Goal: Task Accomplishment & Management: Manage account settings

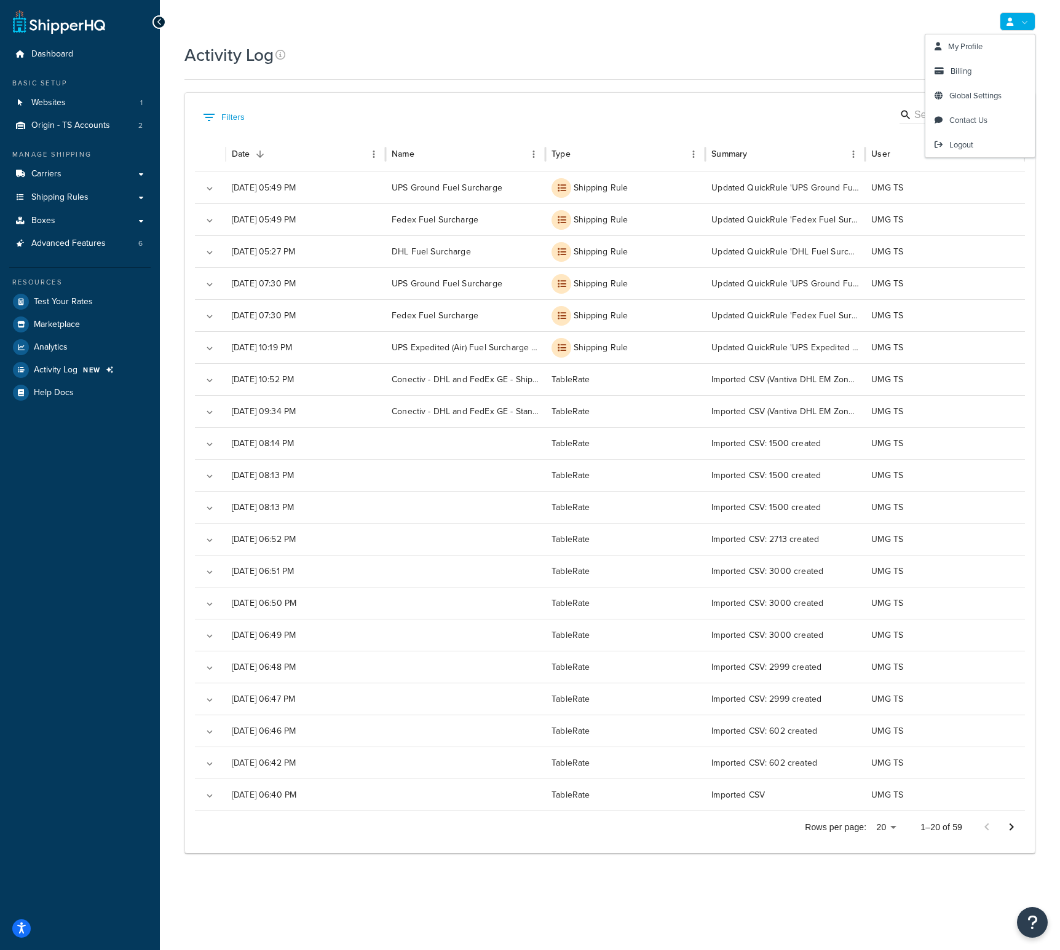
click at [1023, 23] on link at bounding box center [1017, 21] width 36 height 18
click at [962, 146] on span "Logout" at bounding box center [961, 145] width 24 height 12
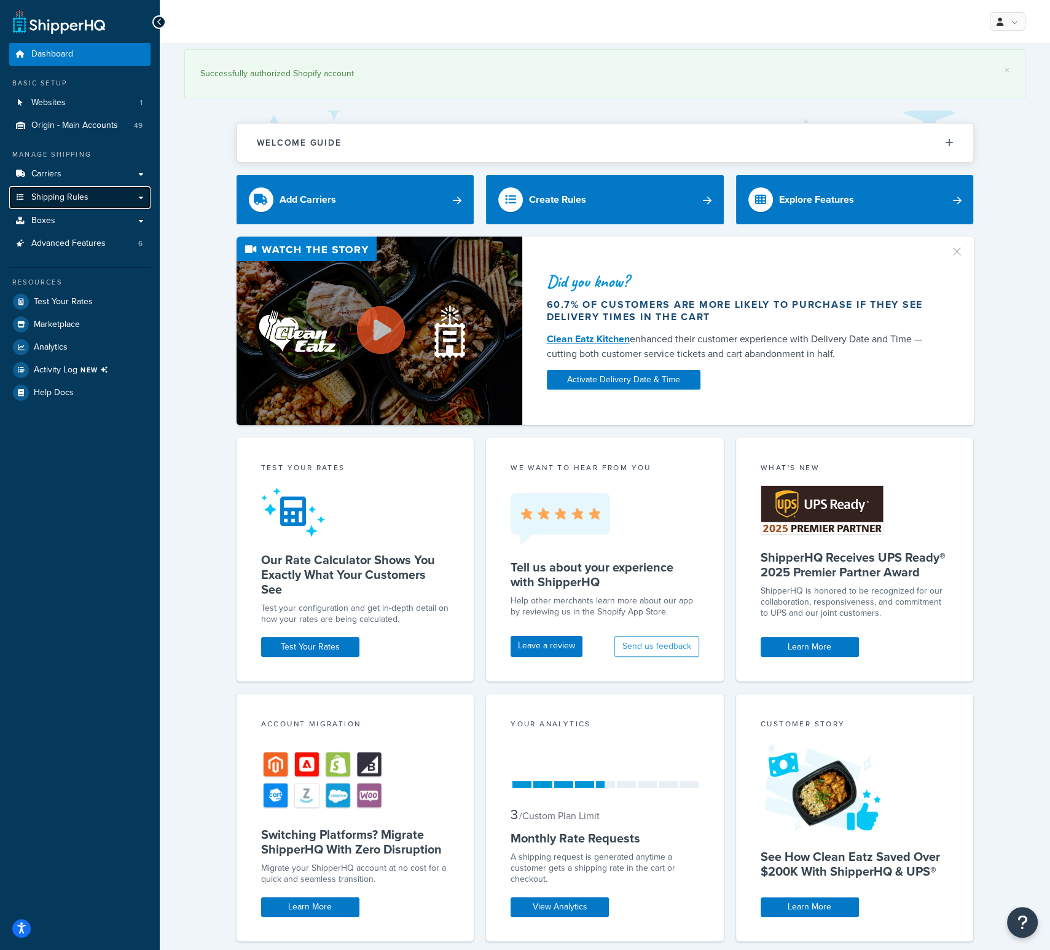
click at [79, 202] on span "Shipping Rules" at bounding box center [59, 197] width 57 height 10
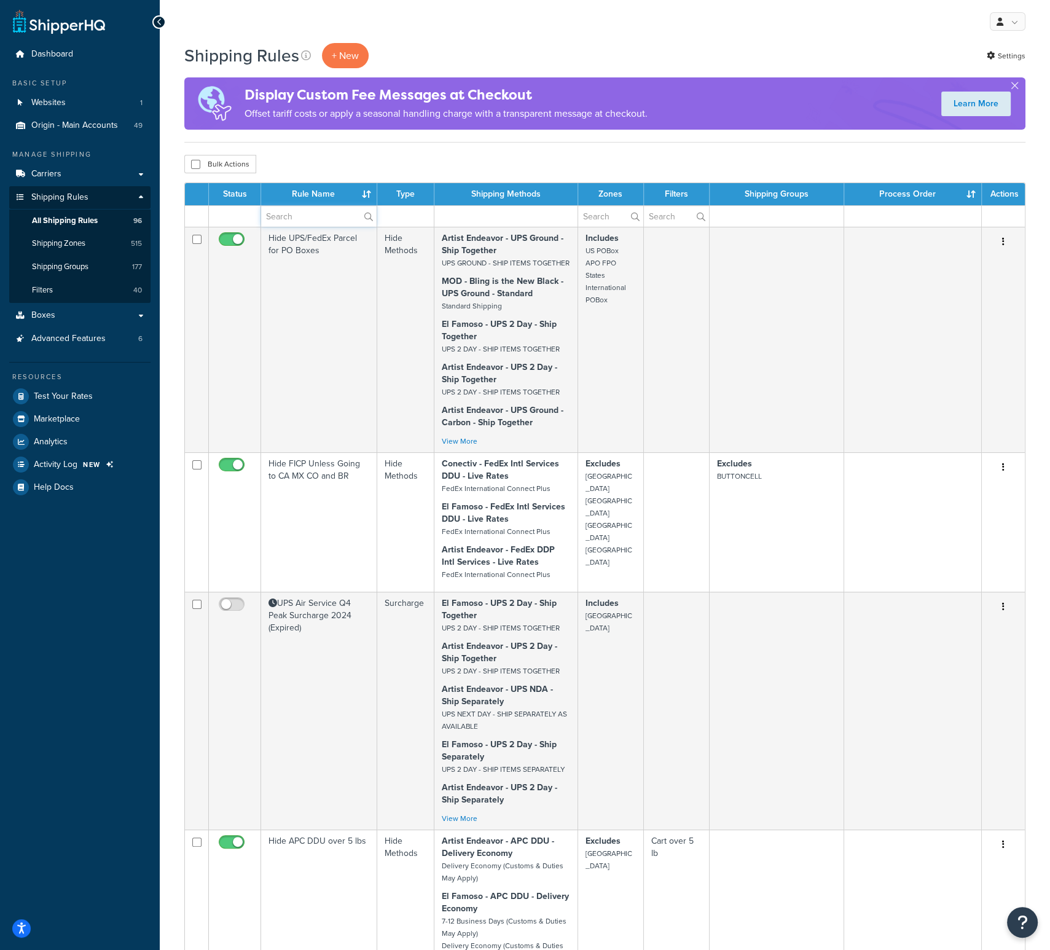
click at [287, 217] on input "text" at bounding box center [319, 216] width 116 height 21
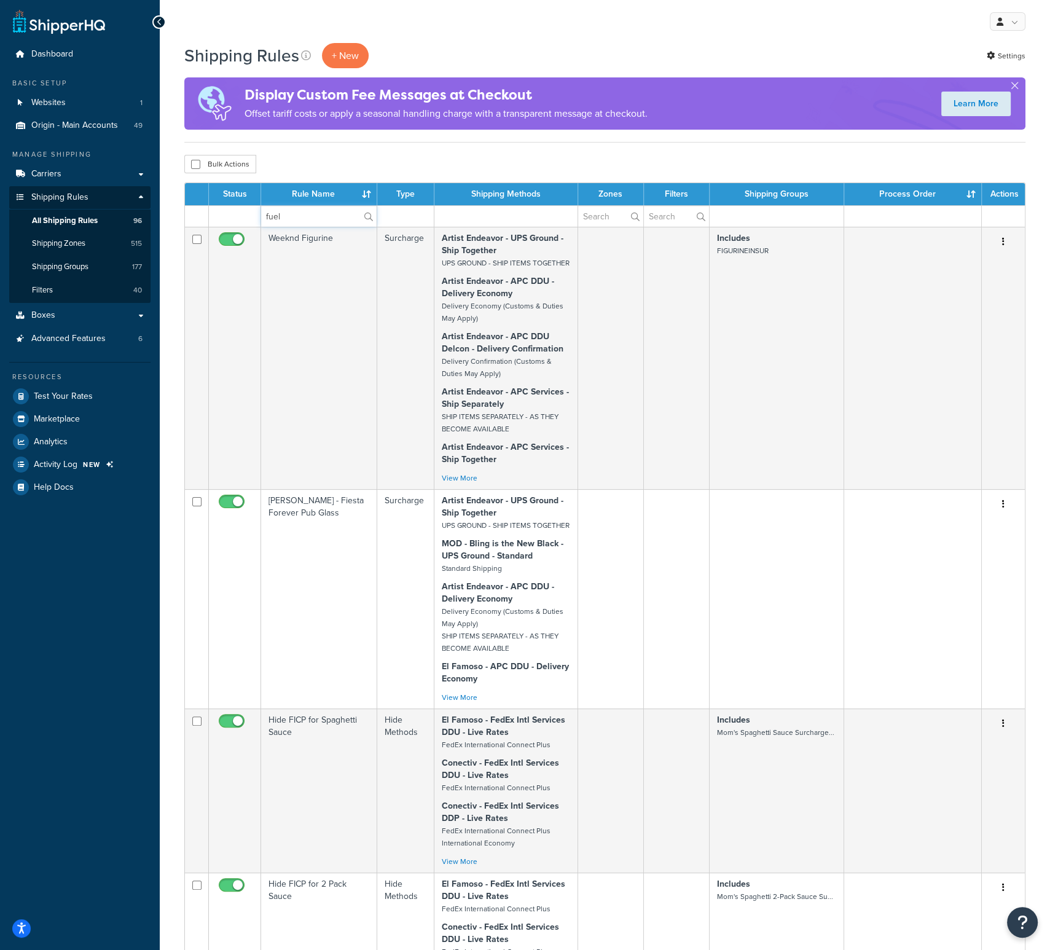
type input "fuel"
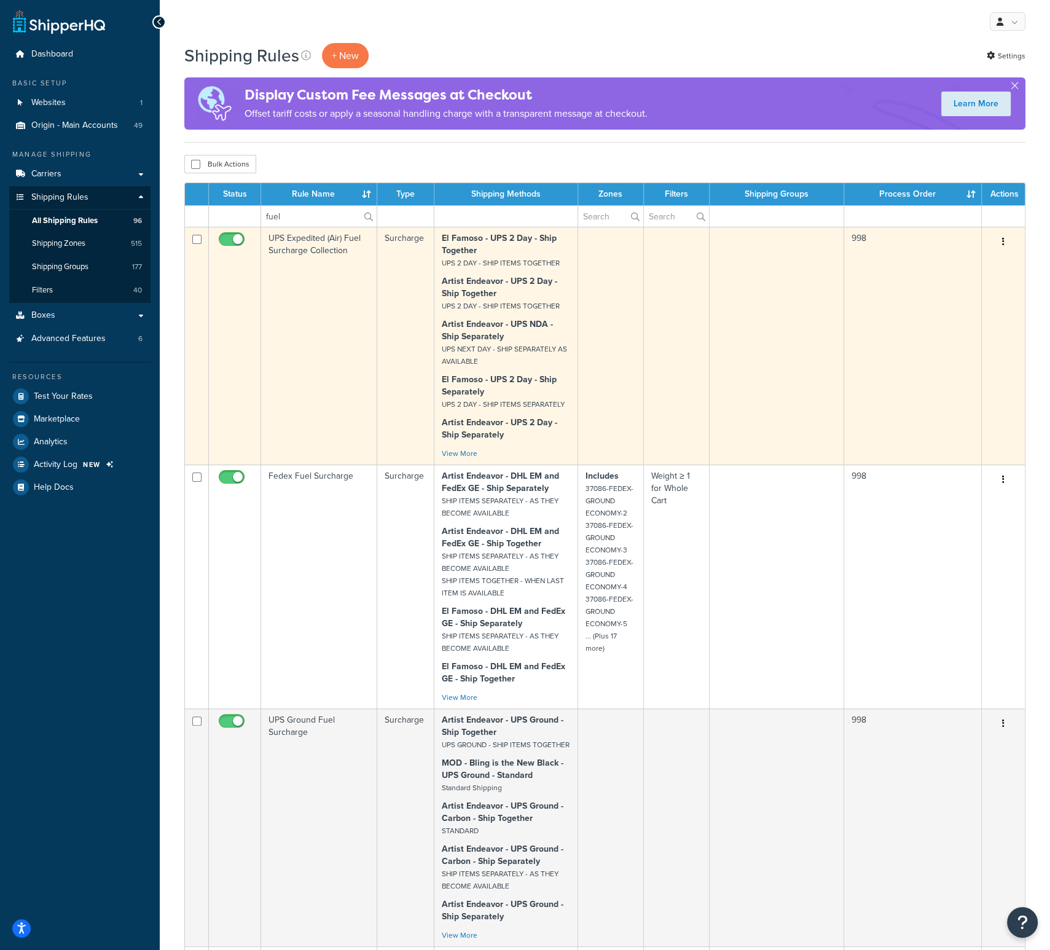
click at [315, 247] on td "UPS Expedited (Air) Fuel Surcharge Collection" at bounding box center [319, 346] width 116 height 238
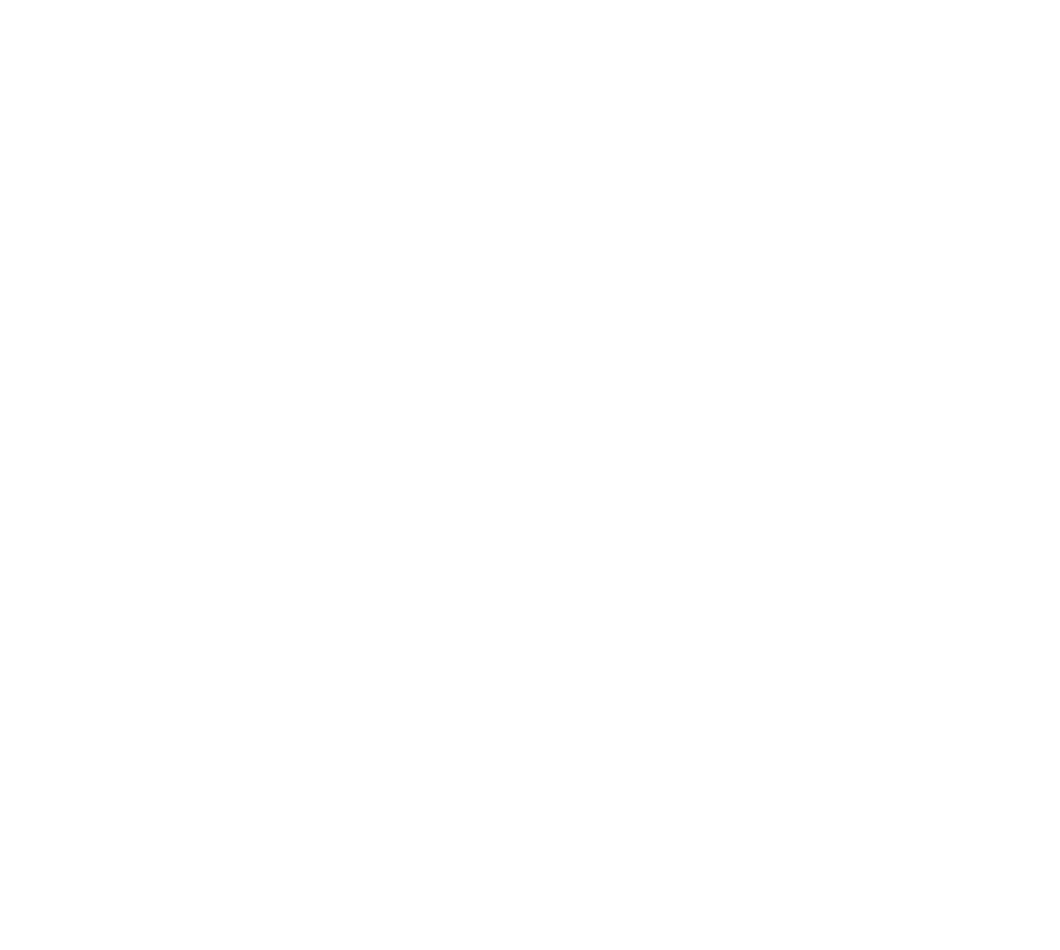
select select "PERCENTAGE"
select select "CART"
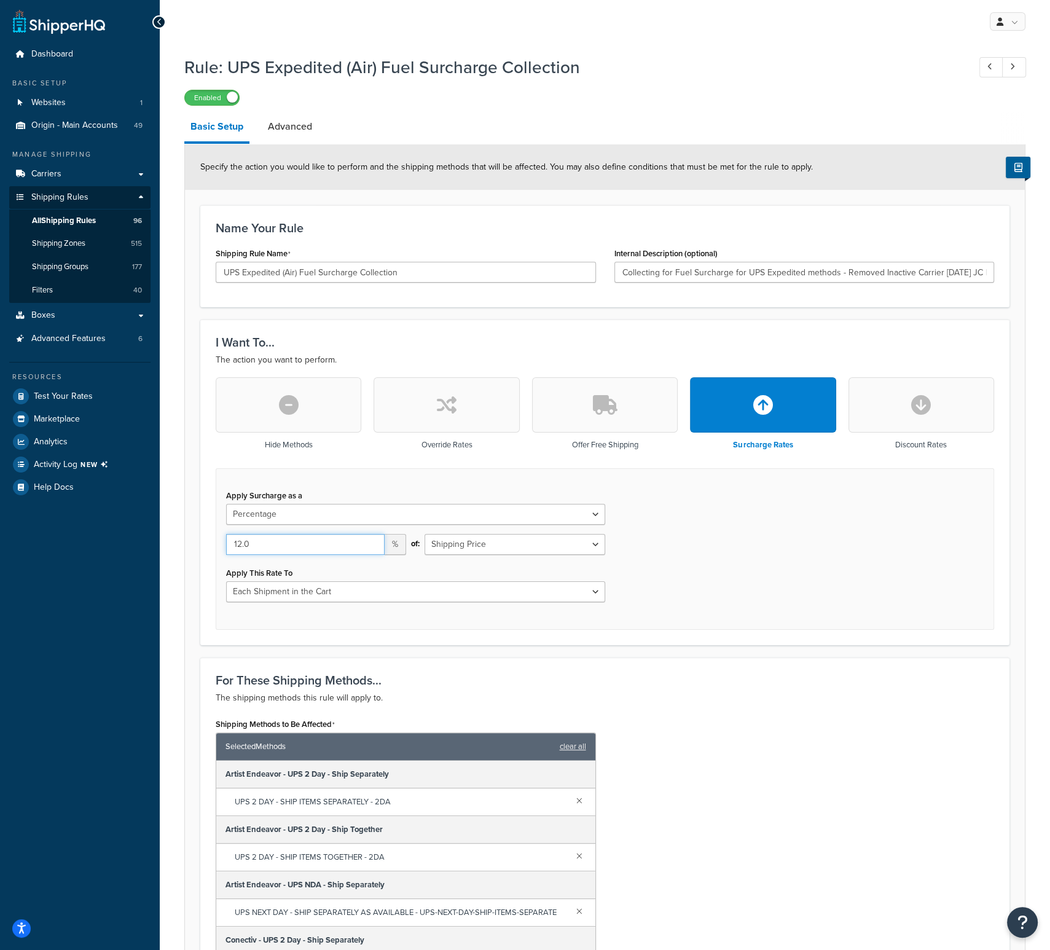
click at [270, 545] on input "12.0" at bounding box center [305, 544] width 159 height 21
type input "12.16"
click at [637, 887] on div "Shipping Methods to Be Affected Selected Methods clear all Artist Endeavor - UP…" at bounding box center [605, 878] width 797 height 326
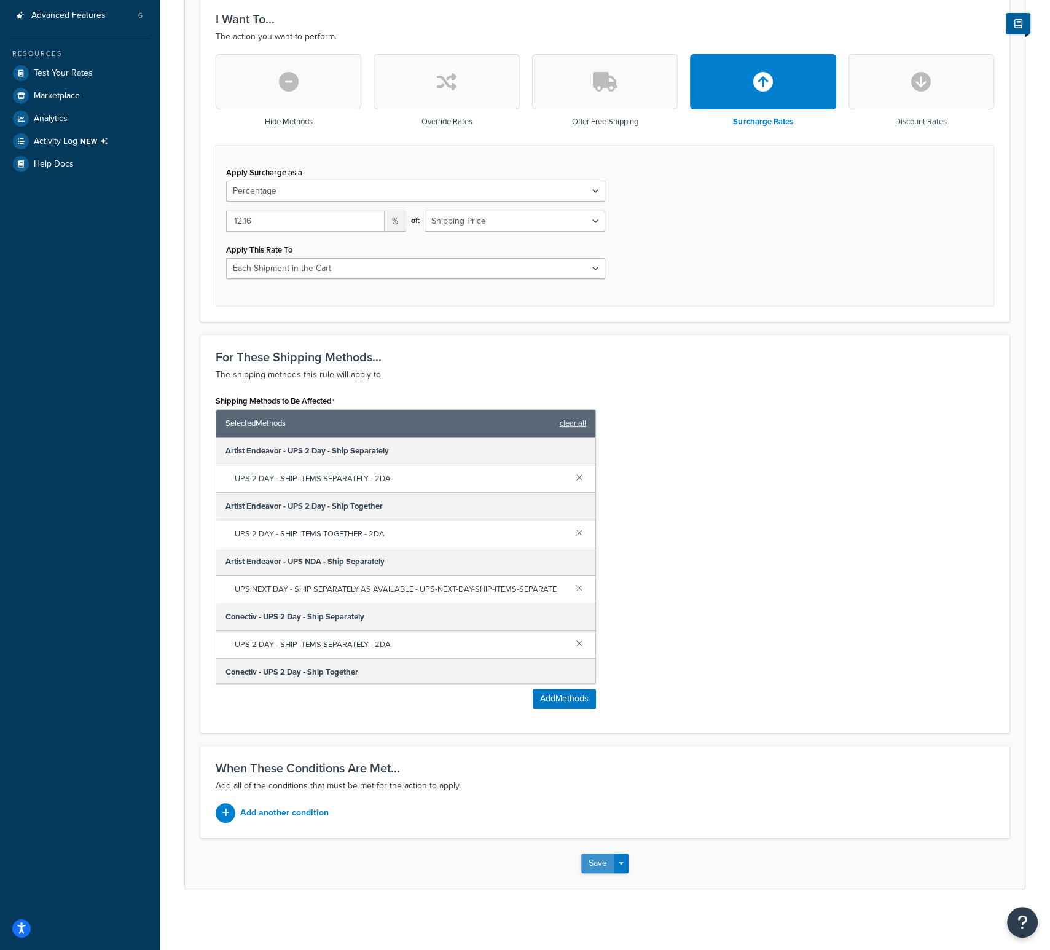
click at [597, 860] on button "Save" at bounding box center [597, 864] width 33 height 20
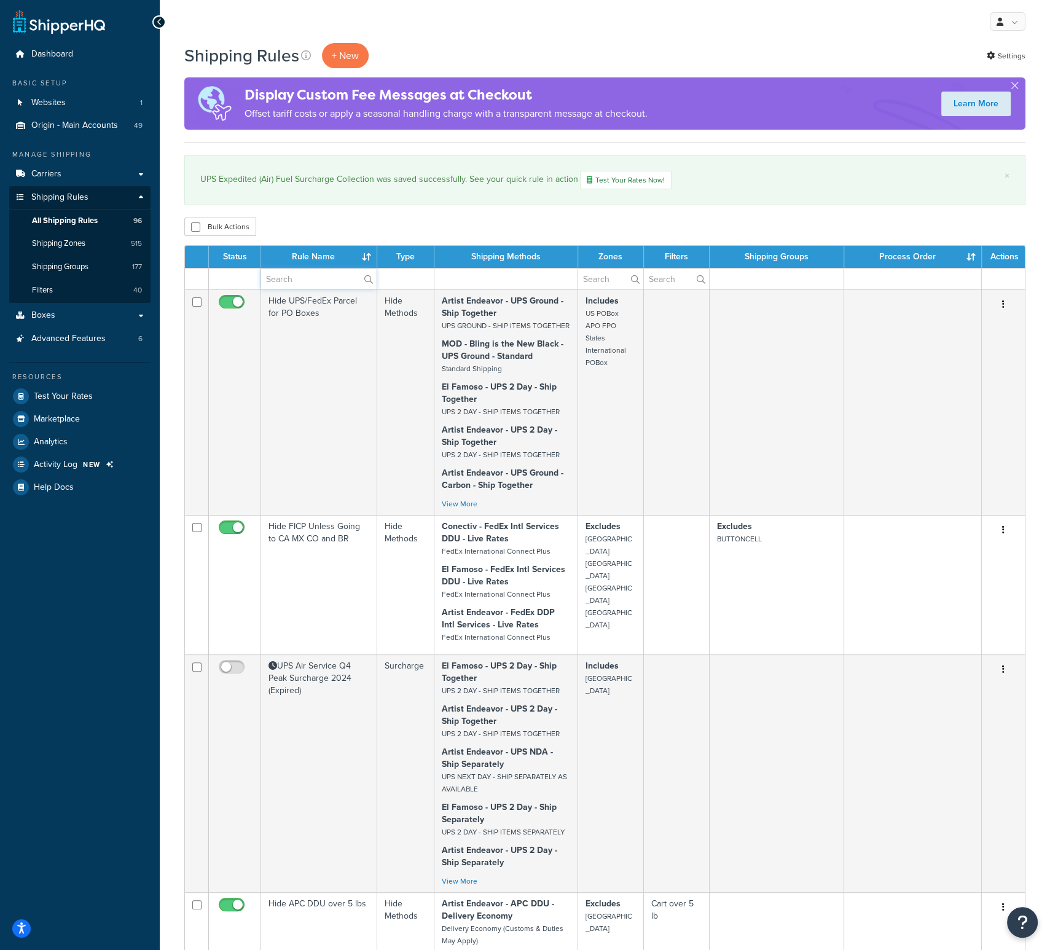
click at [302, 285] on input "text" at bounding box center [319, 279] width 116 height 21
type input "fuel"
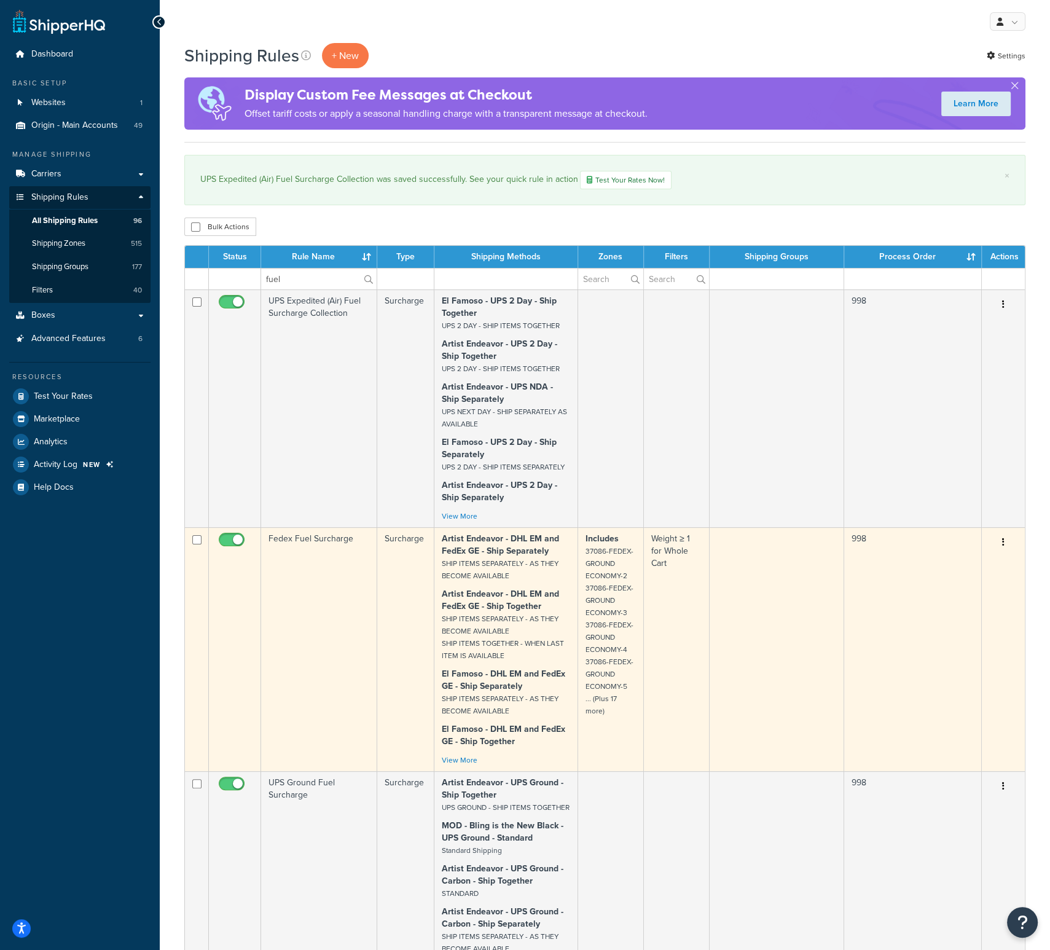
click at [323, 553] on td "Fedex Fuel Surcharge" at bounding box center [319, 649] width 116 height 244
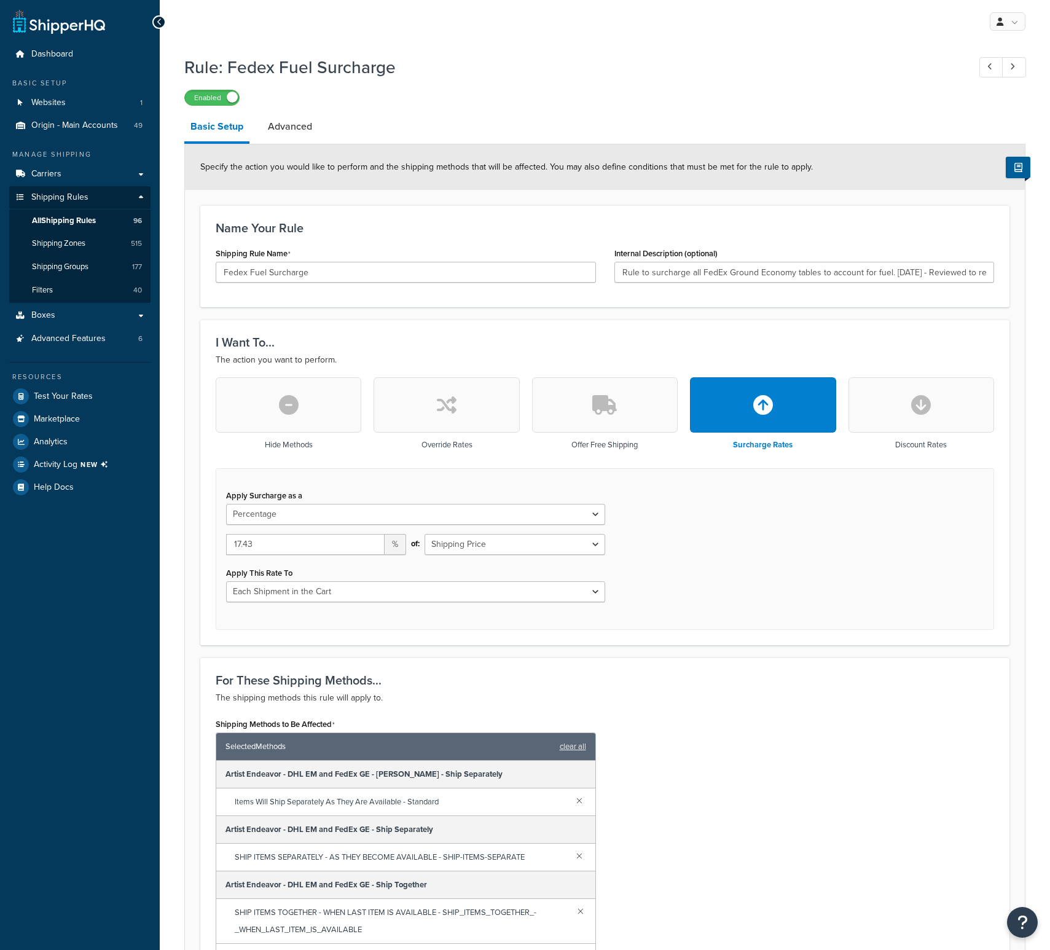
select select "PERCENTAGE"
select select "CART"
click at [311, 551] on input "17.43" at bounding box center [305, 544] width 159 height 21
type input "17.44"
click at [731, 927] on div "Shipping Methods to Be Affected Selected Methods clear all Artist Endeavor - DH…" at bounding box center [605, 878] width 797 height 326
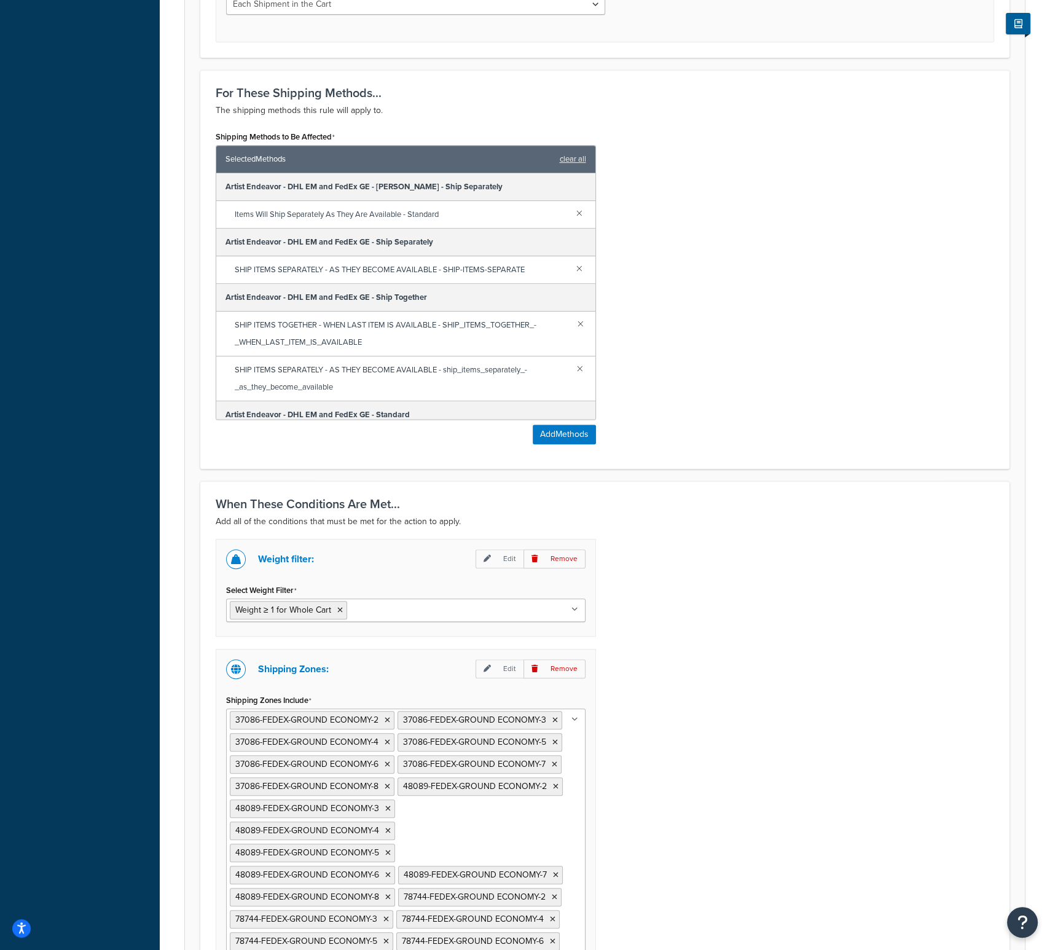
scroll to position [760, 0]
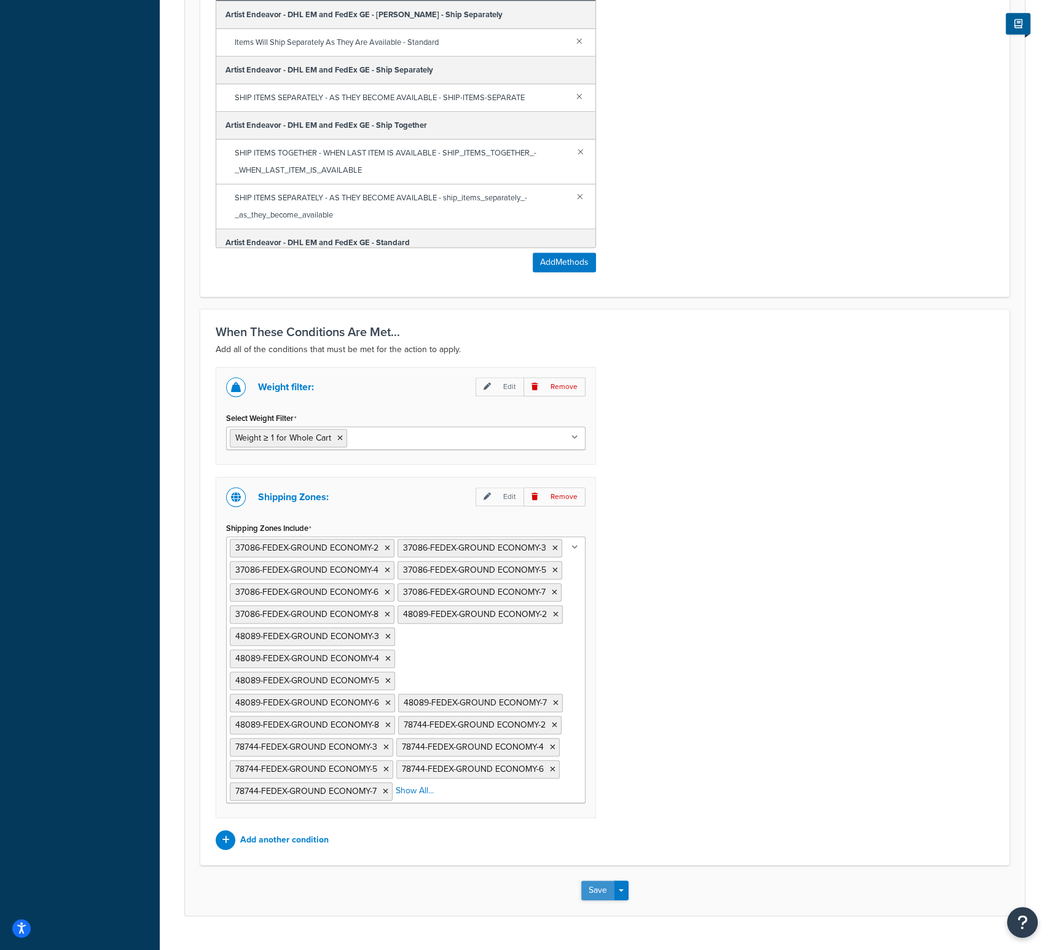
click at [593, 881] on button "Save" at bounding box center [597, 891] width 33 height 20
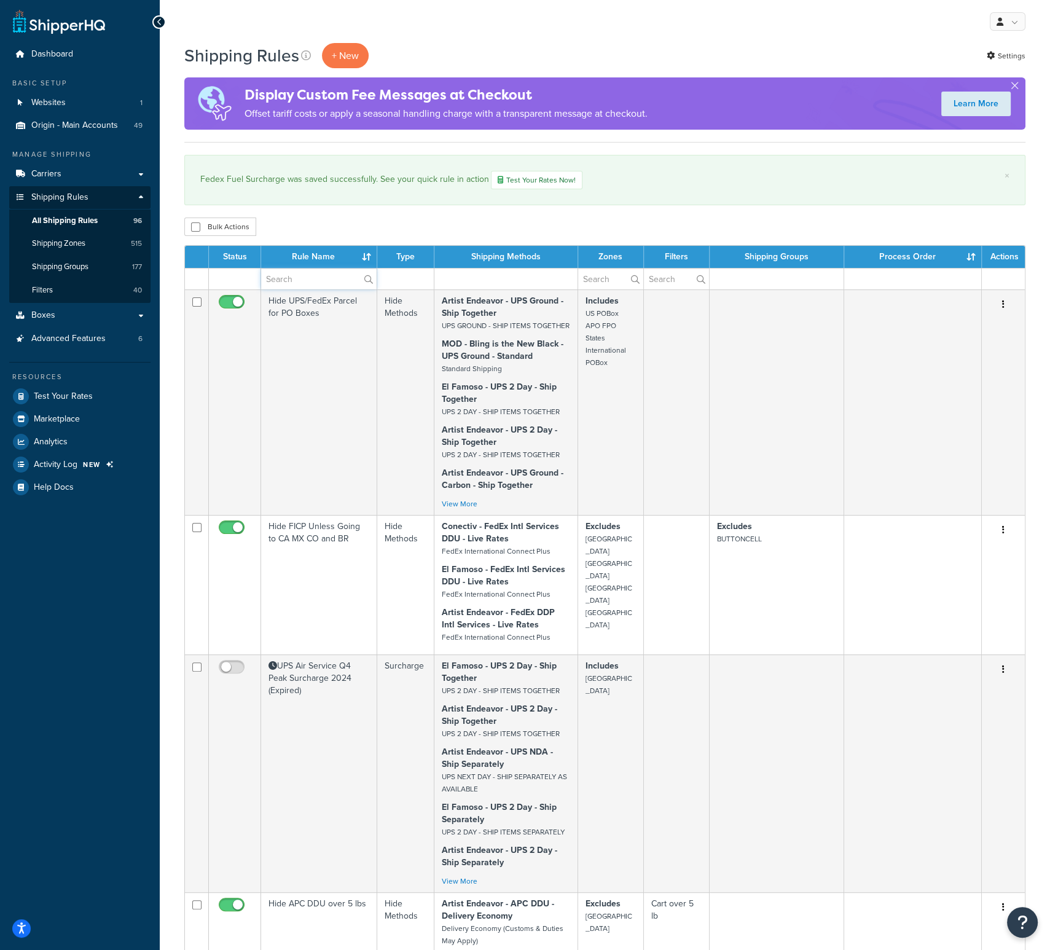
click at [315, 286] on input "text" at bounding box center [319, 279] width 116 height 21
type input "fuel"
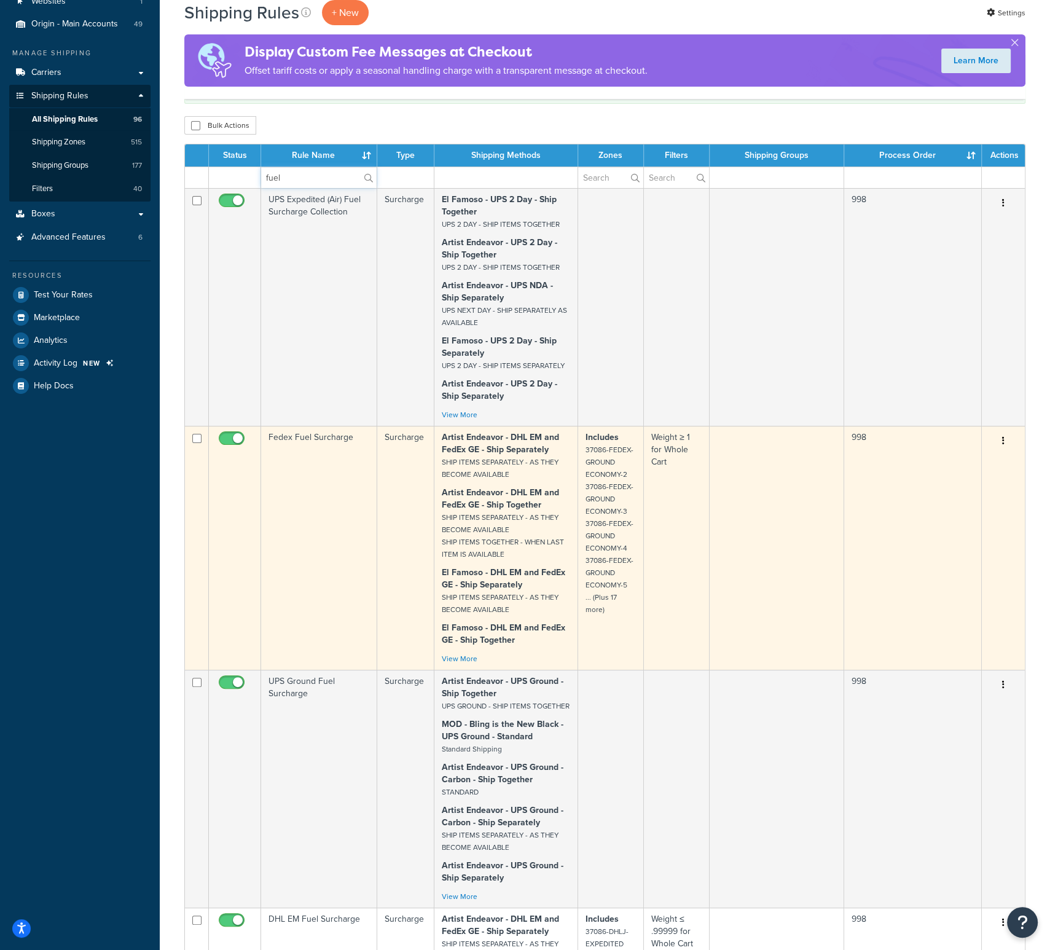
scroll to position [246, 0]
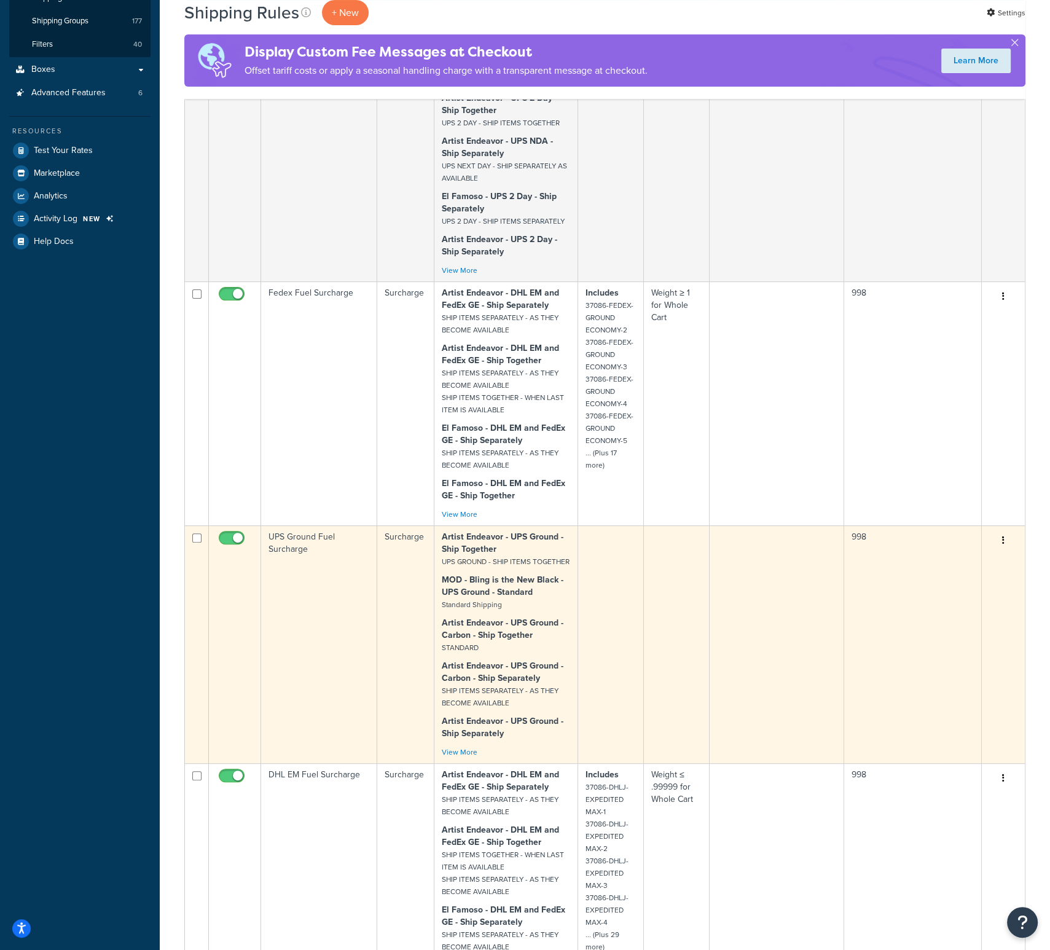
click at [301, 553] on td "UPS Ground Fuel Surcharge" at bounding box center [319, 645] width 116 height 238
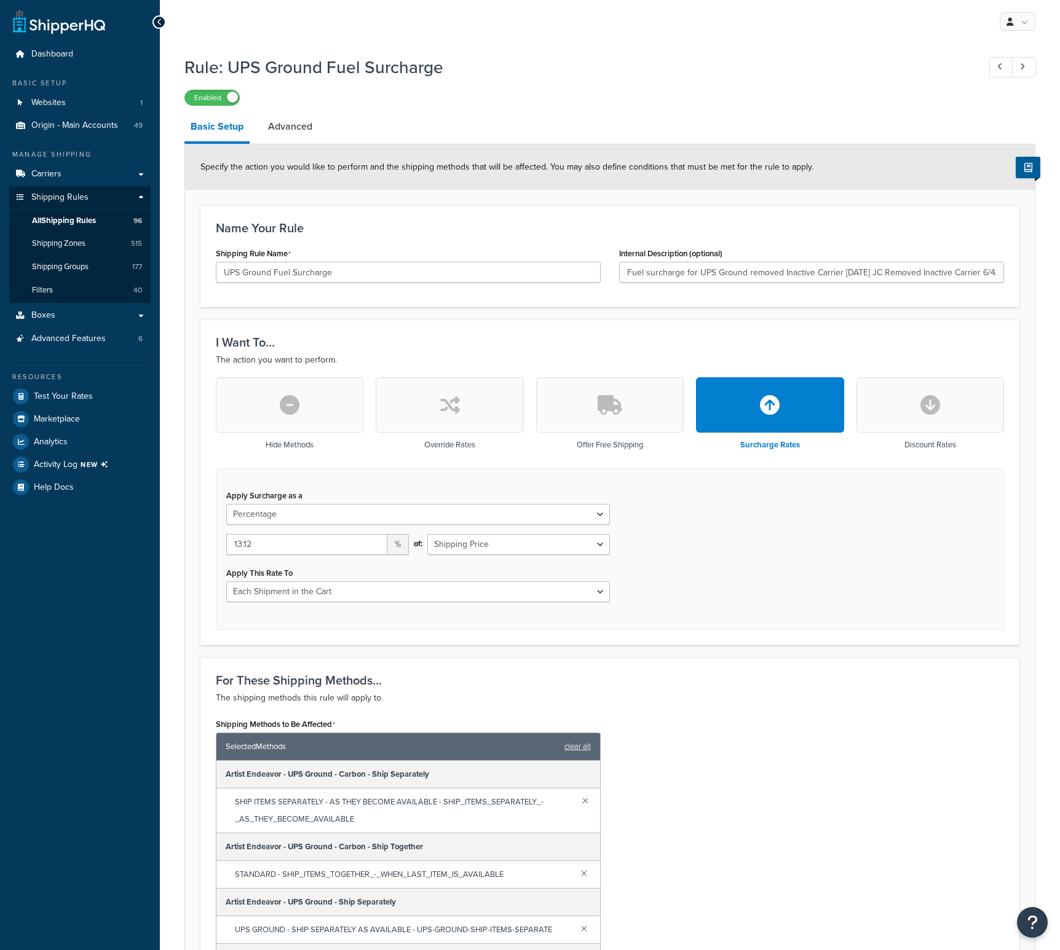
select select "PERCENTAGE"
select select "CART"
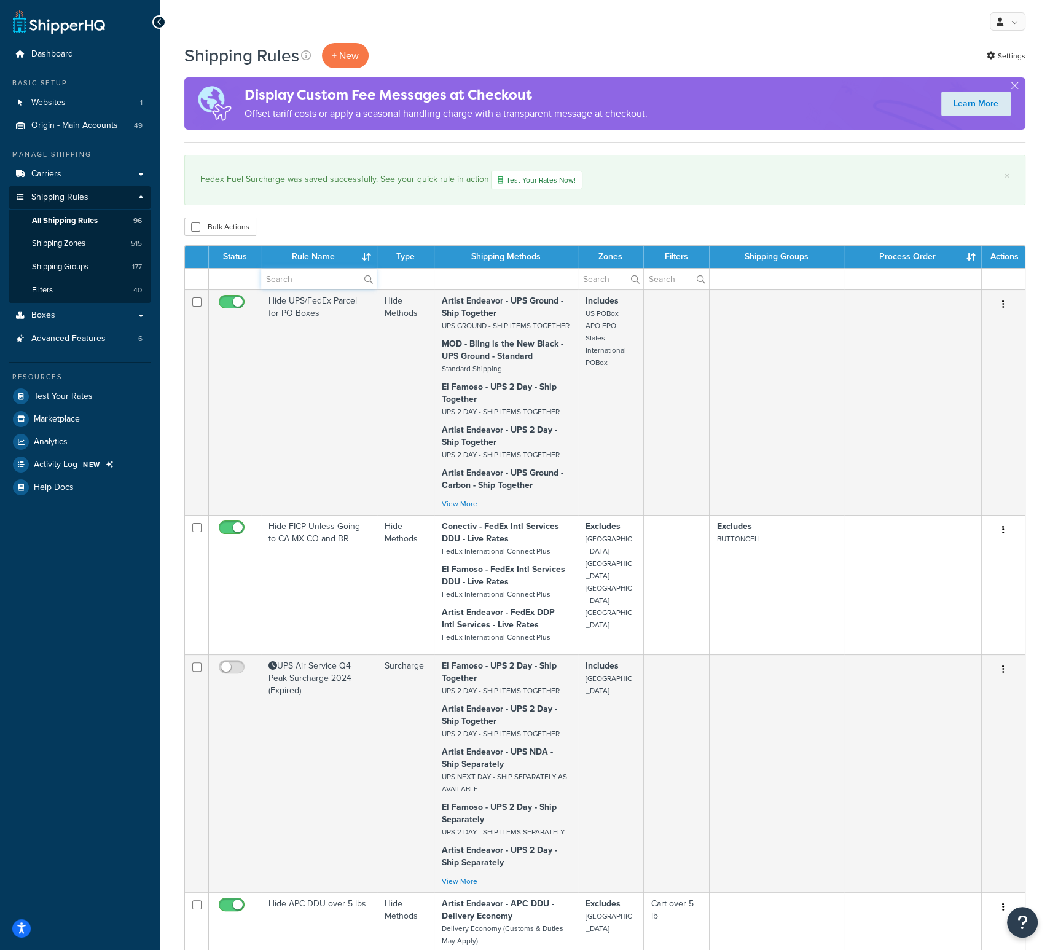
click at [286, 274] on input "text" at bounding box center [319, 279] width 116 height 21
type input "fuel"
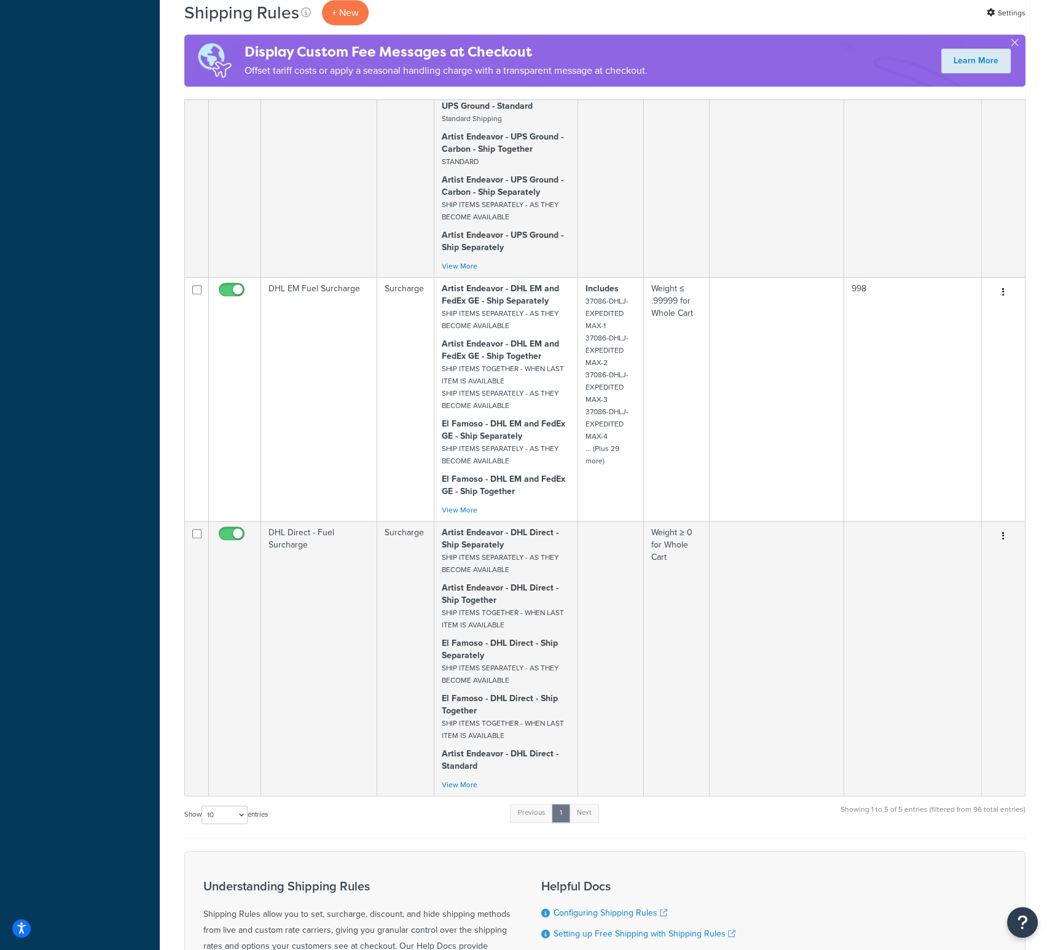
scroll to position [738, 0]
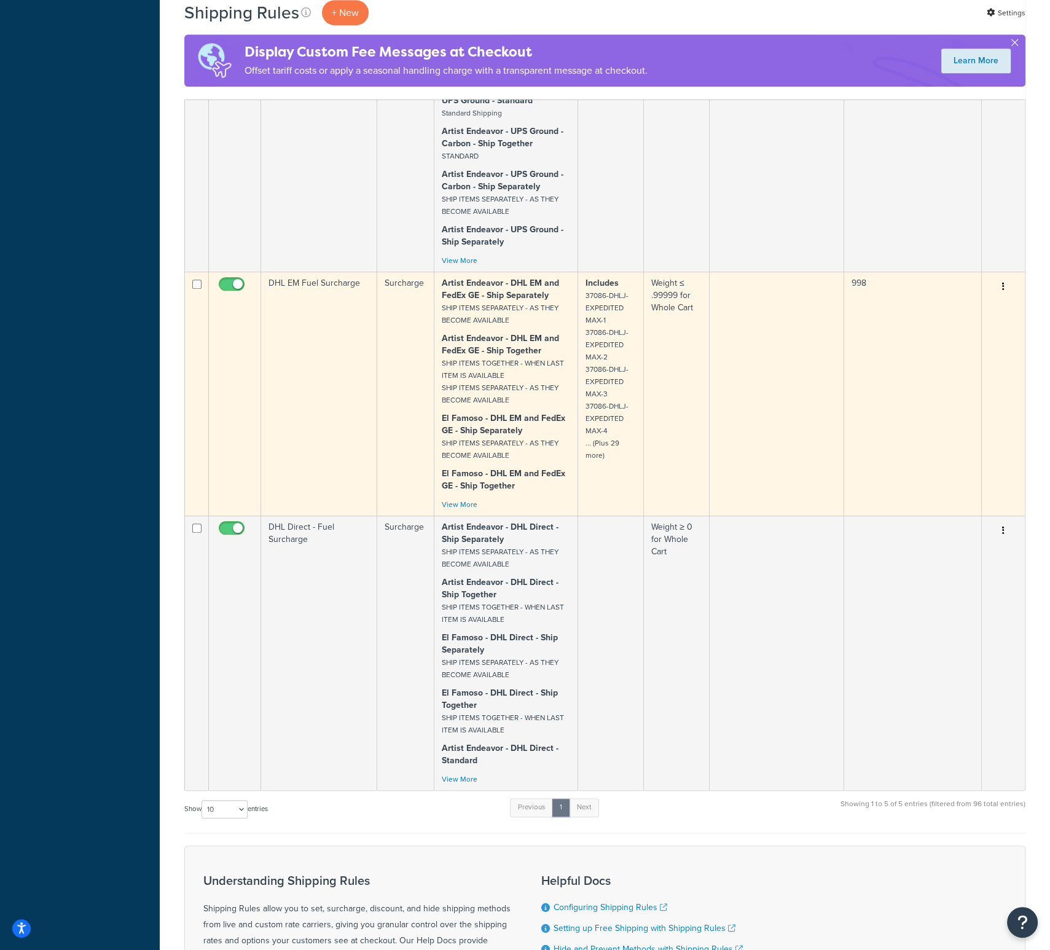
click at [335, 430] on td "DHL EM Fuel Surcharge" at bounding box center [319, 394] width 116 height 244
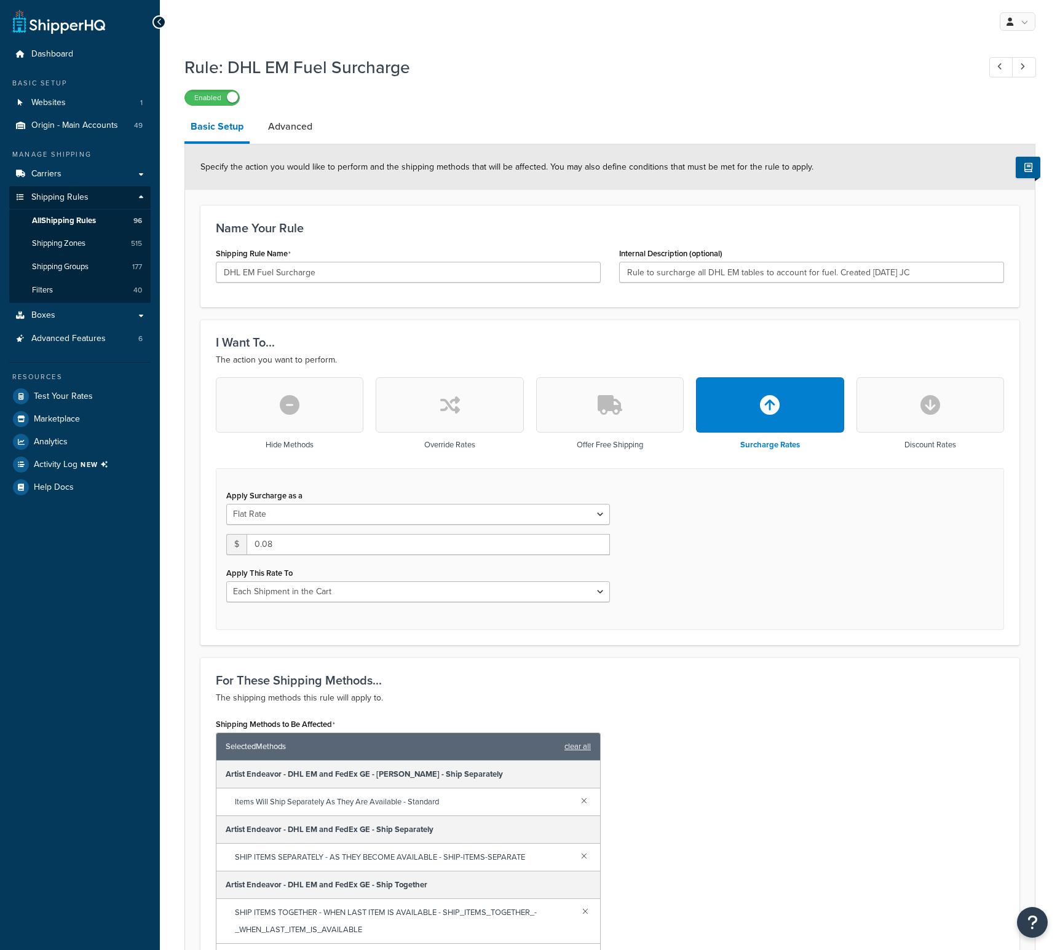
select select "CART"
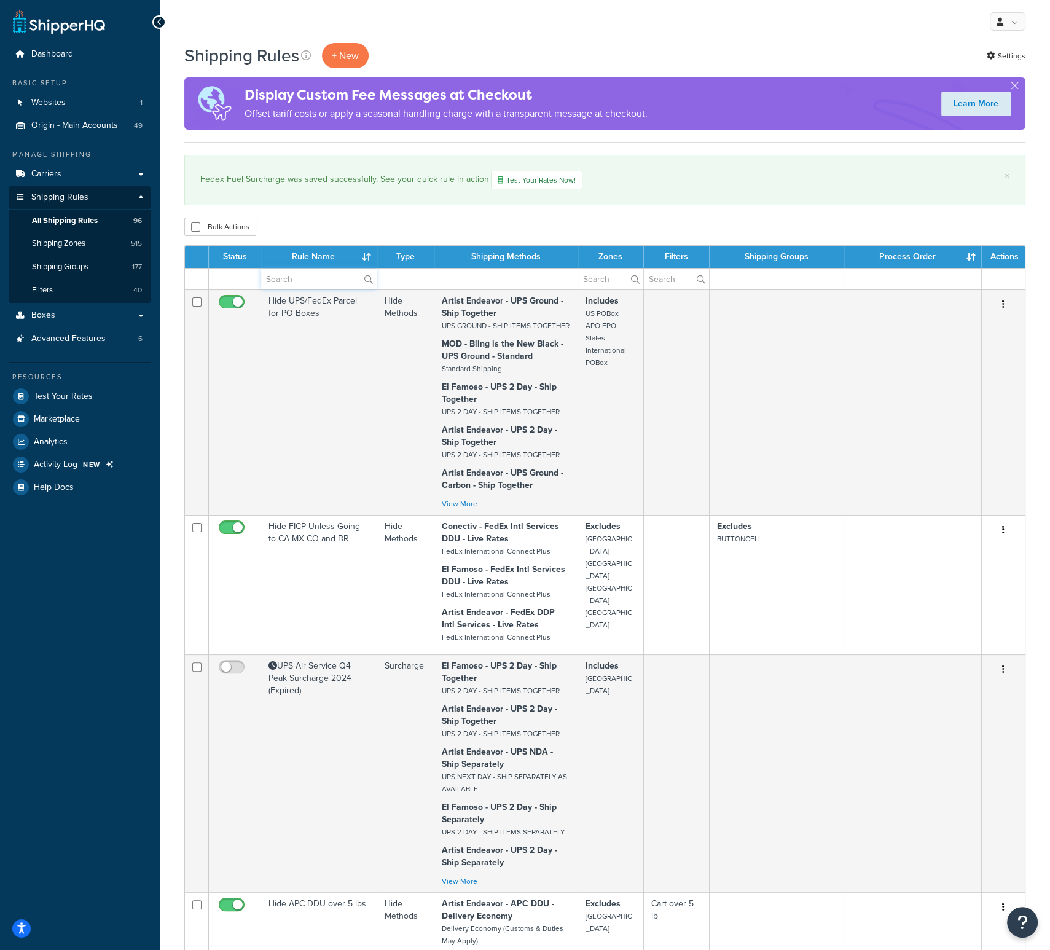
click at [313, 274] on input "text" at bounding box center [319, 279] width 116 height 21
type input "fuel"
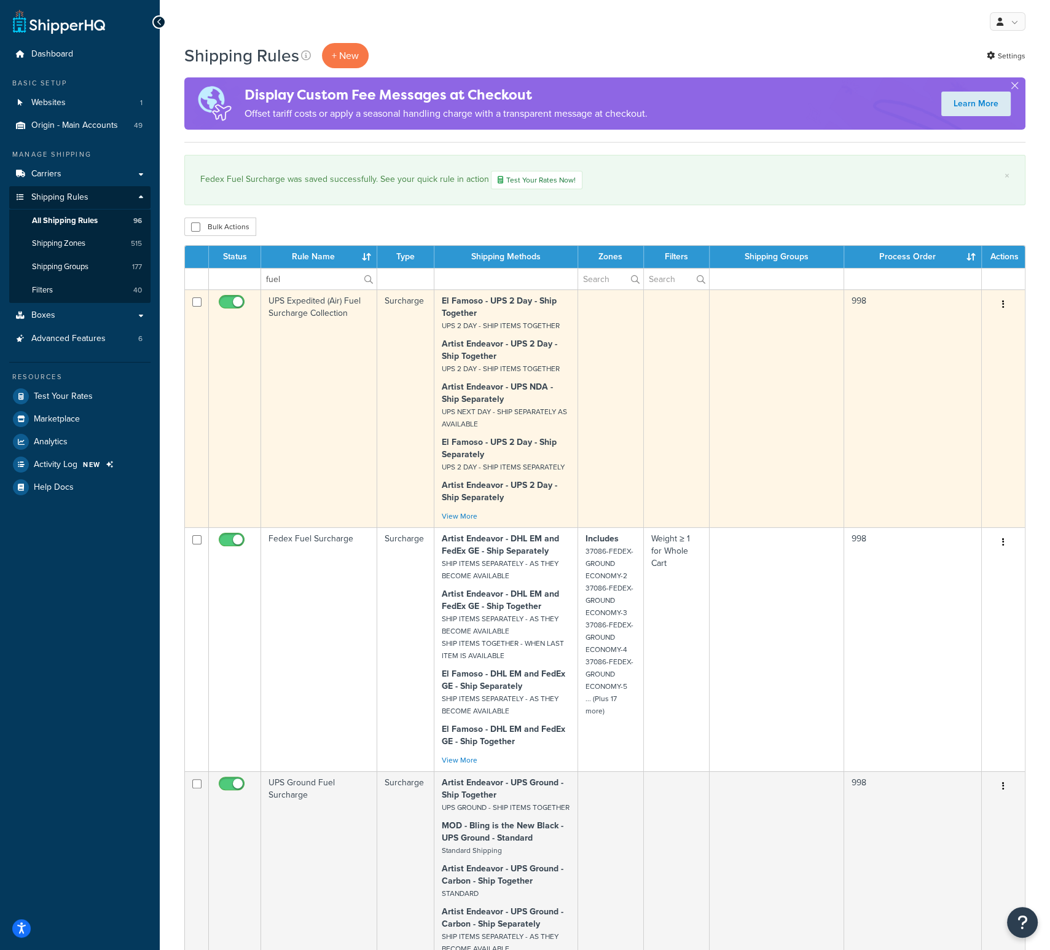
click at [312, 305] on td "UPS Expedited (Air) Fuel Surcharge Collection" at bounding box center [319, 408] width 116 height 238
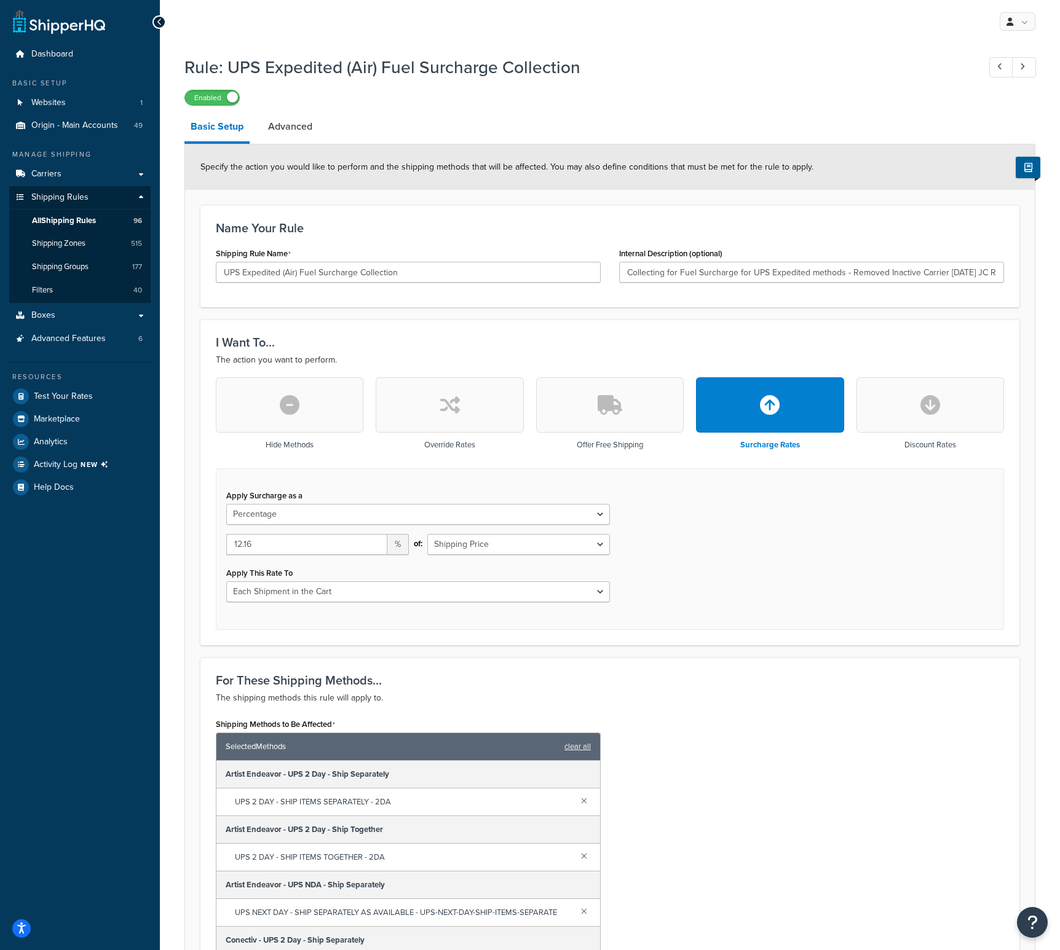
select select "PERCENTAGE"
select select "CART"
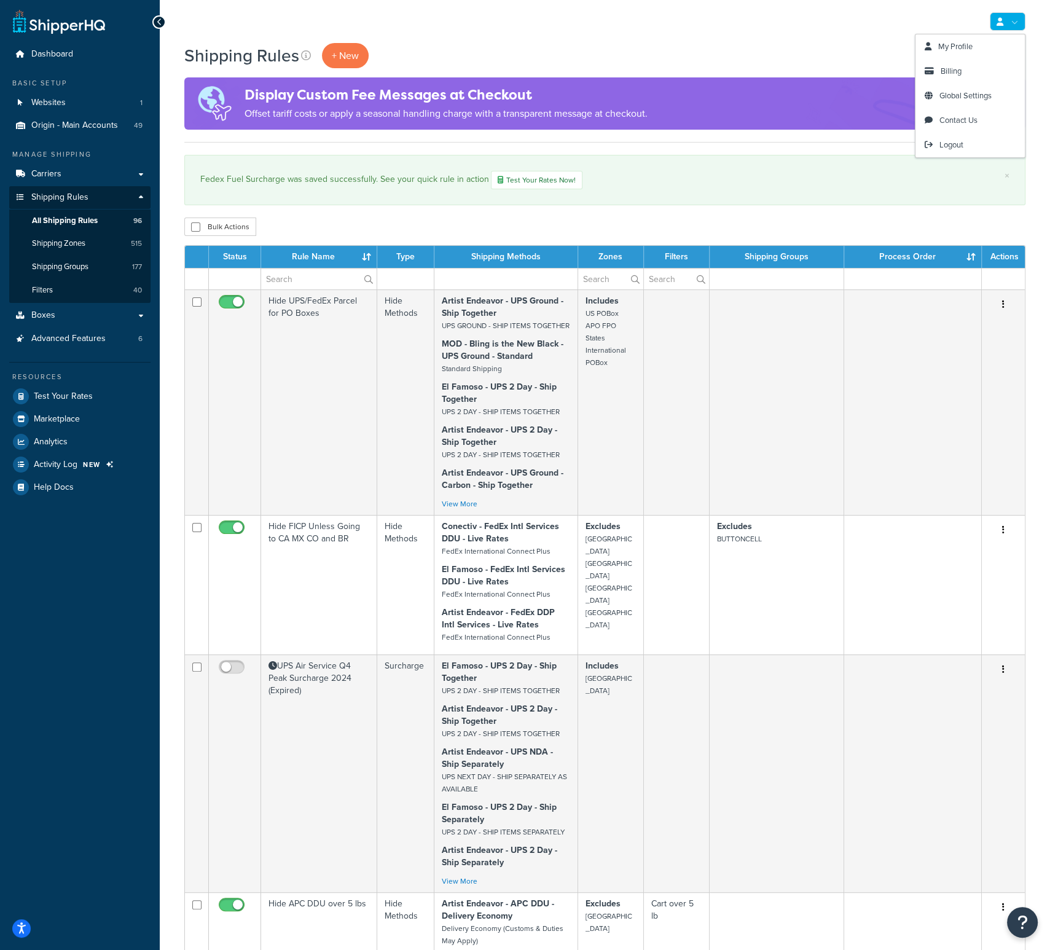
click at [1013, 25] on link at bounding box center [1008, 21] width 36 height 18
click at [970, 137] on link "Logout" at bounding box center [970, 145] width 109 height 25
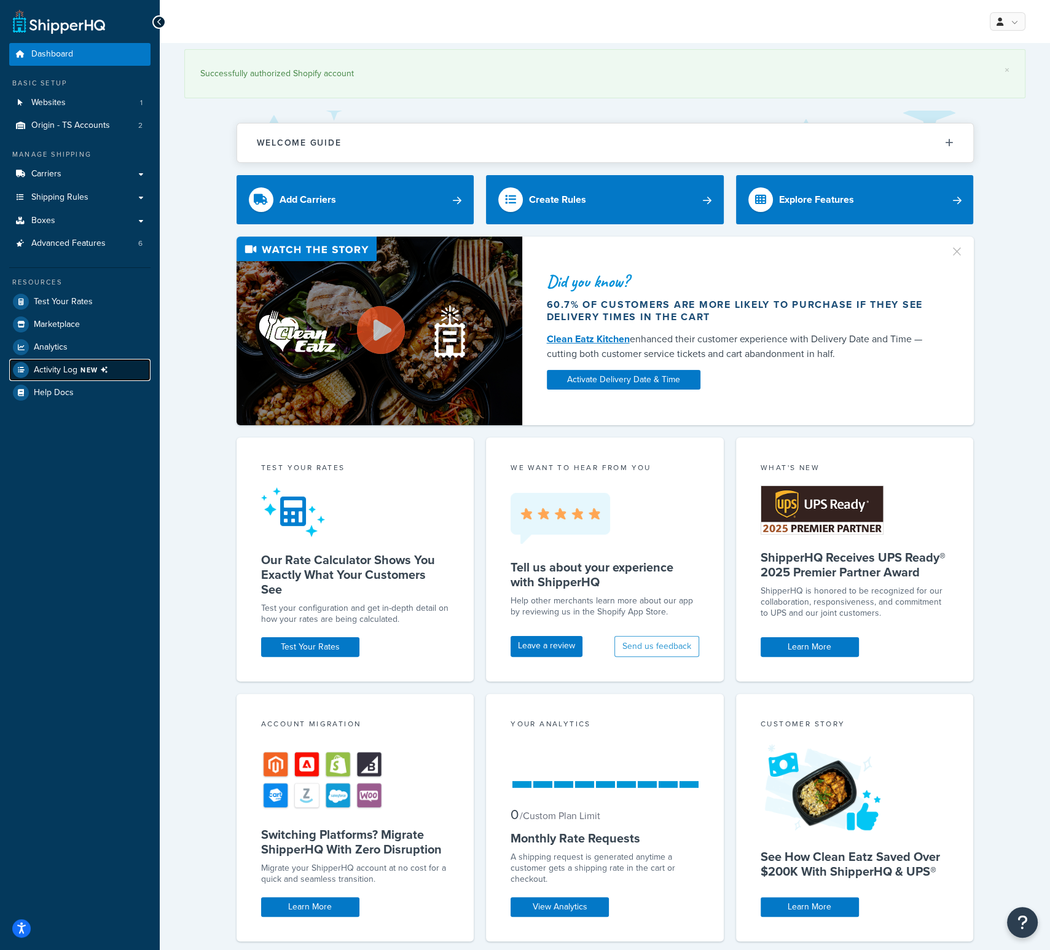
click at [79, 366] on span "Activity Log NEW" at bounding box center [73, 370] width 79 height 16
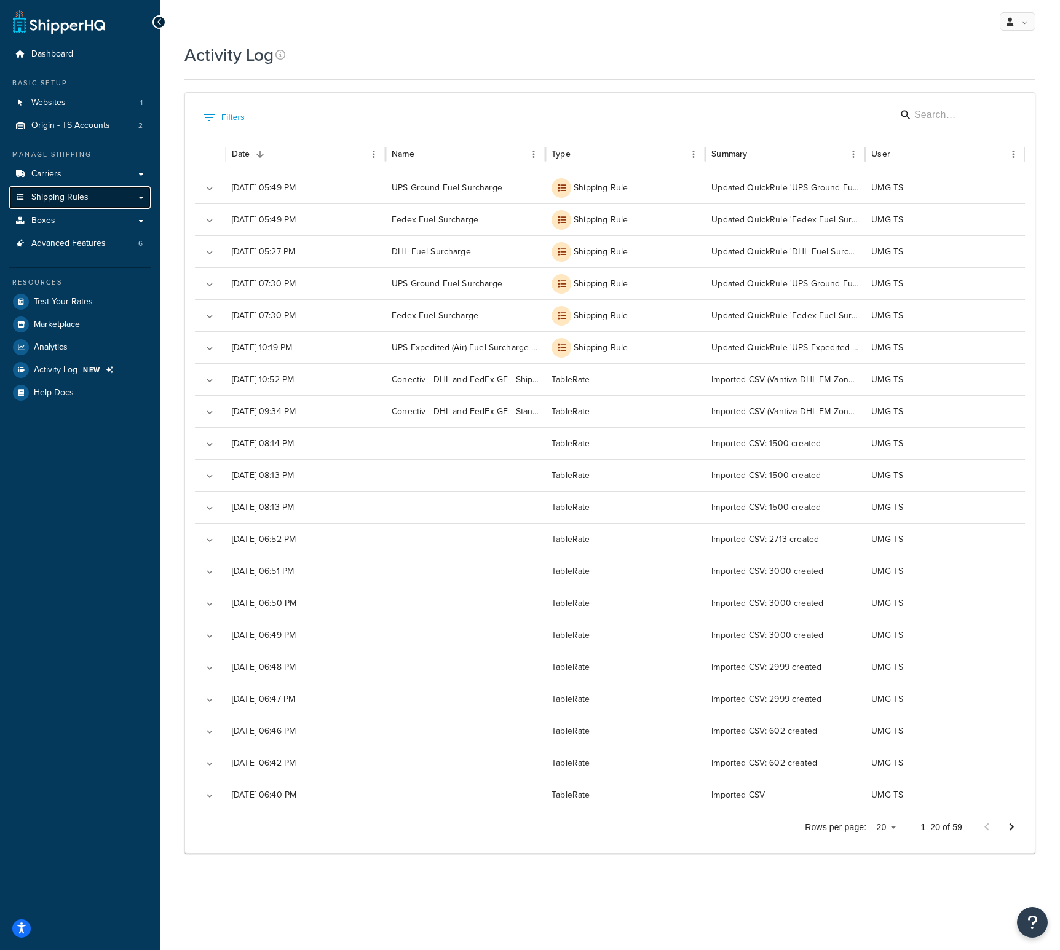
click at [100, 195] on link "Shipping Rules" at bounding box center [79, 197] width 141 height 23
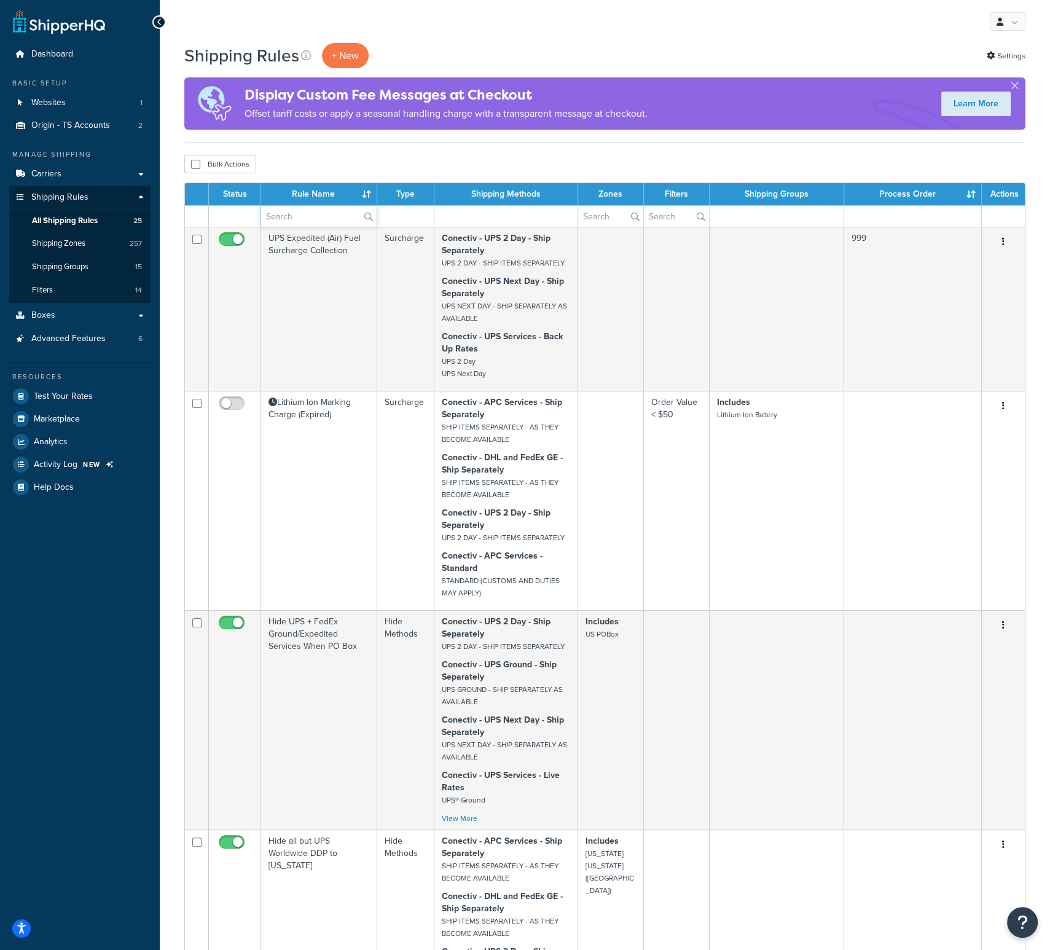
click at [336, 215] on input "text" at bounding box center [319, 216] width 116 height 21
type input "fuel"
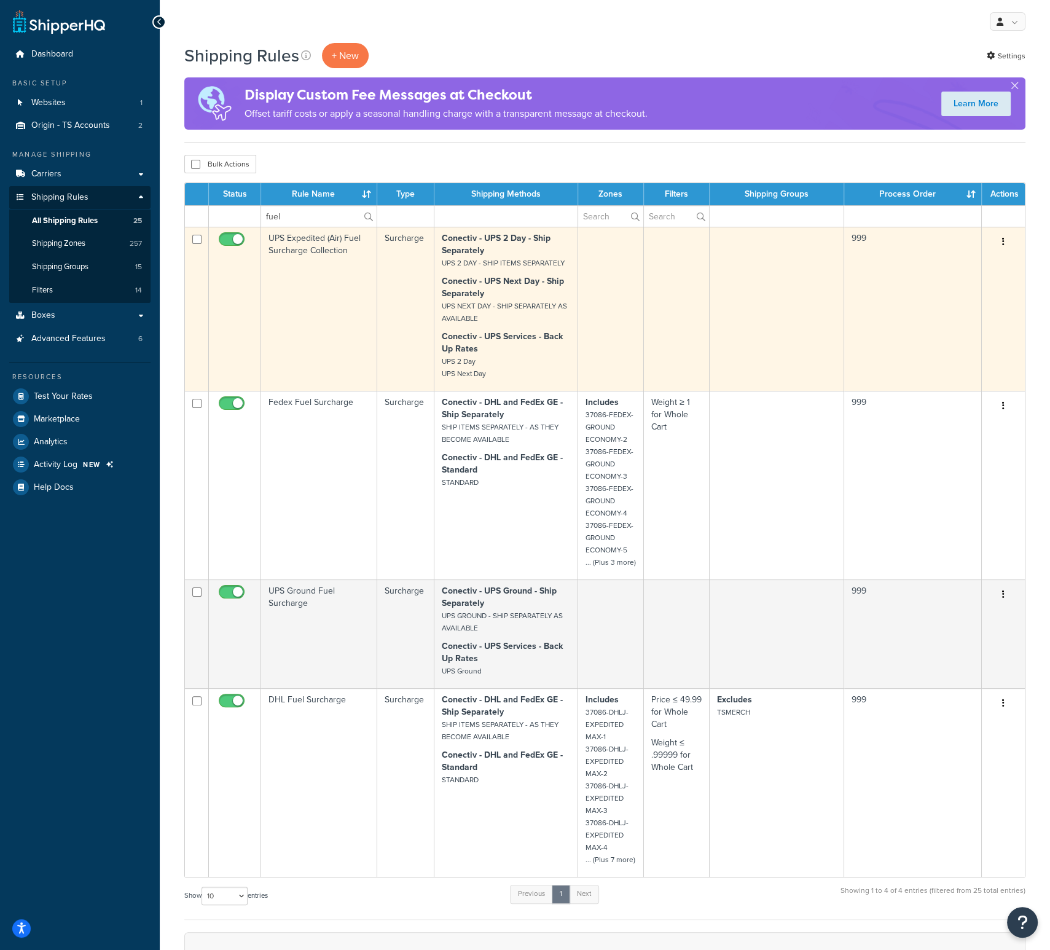
click at [309, 240] on td "UPS Expedited (Air) Fuel Surcharge Collection" at bounding box center [319, 309] width 116 height 164
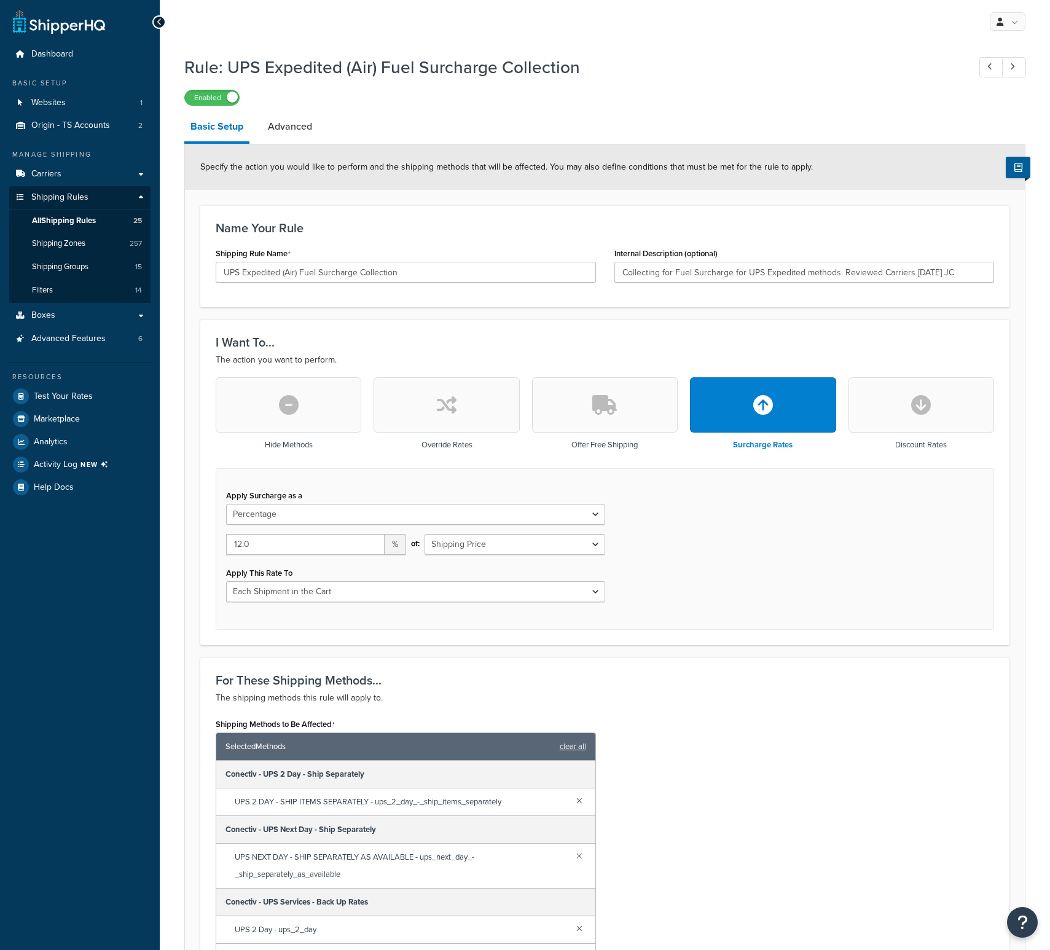
select select "PERCENTAGE"
select select "CART"
click at [277, 540] on input "12.0" at bounding box center [305, 544] width 159 height 21
type input "12.16"
click at [666, 900] on div "Shipping Methods to Be Affected Selected Methods clear all Conectiv - UPS 2 Day…" at bounding box center [605, 860] width 797 height 290
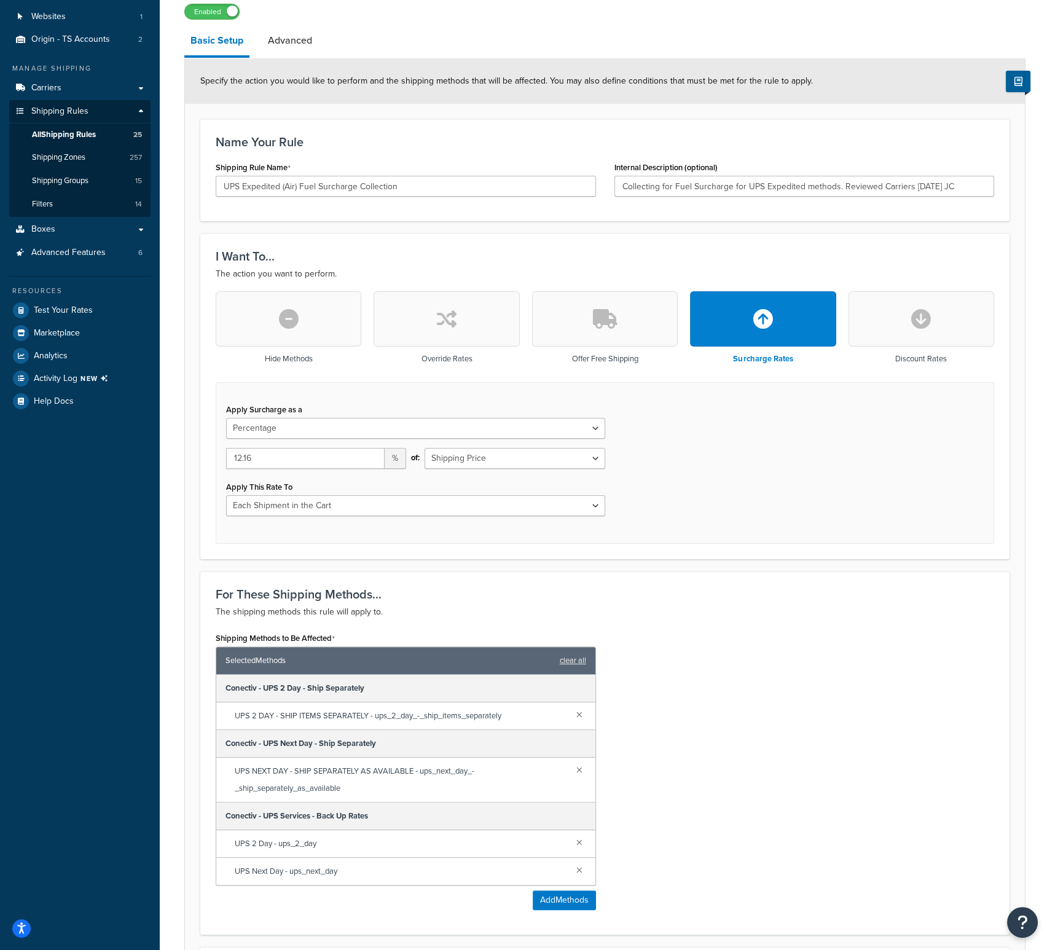
scroll to position [287, 0]
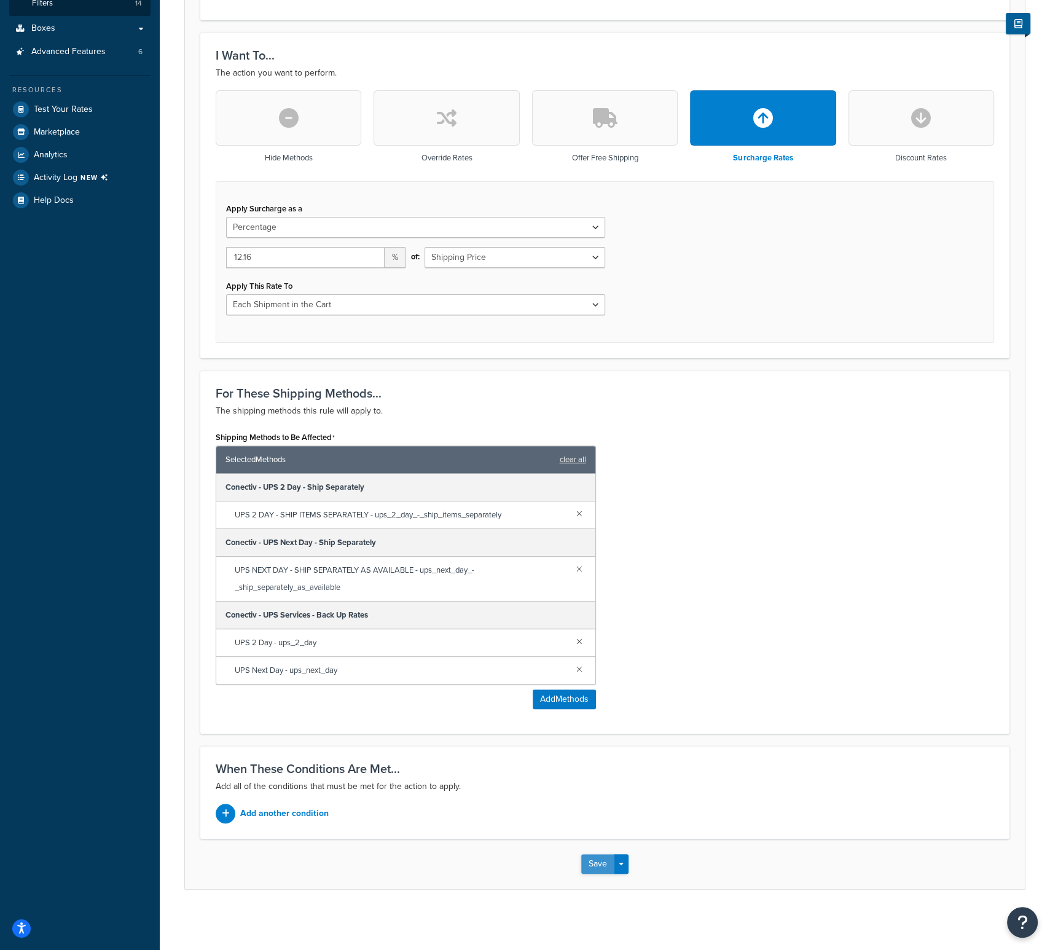
click at [602, 863] on button "Save" at bounding box center [597, 864] width 33 height 20
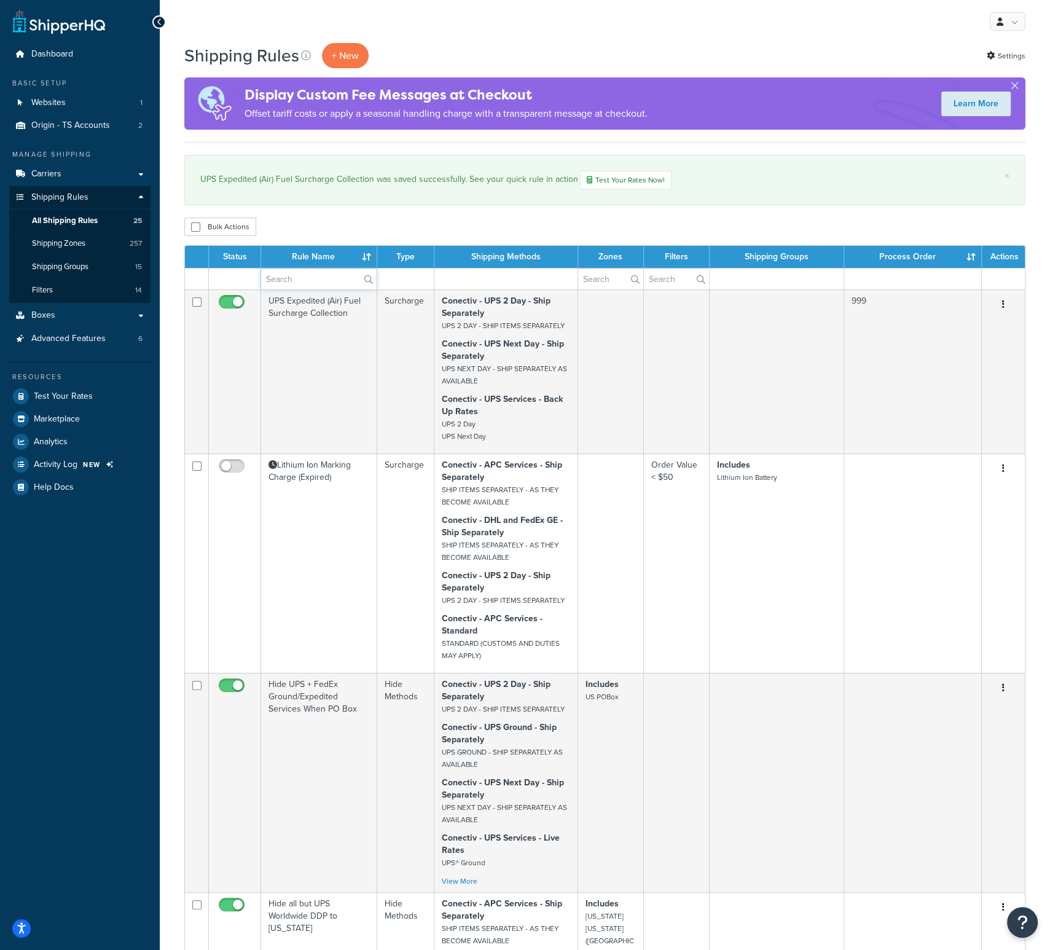
click at [302, 278] on input "text" at bounding box center [319, 279] width 116 height 21
type input "fuel"
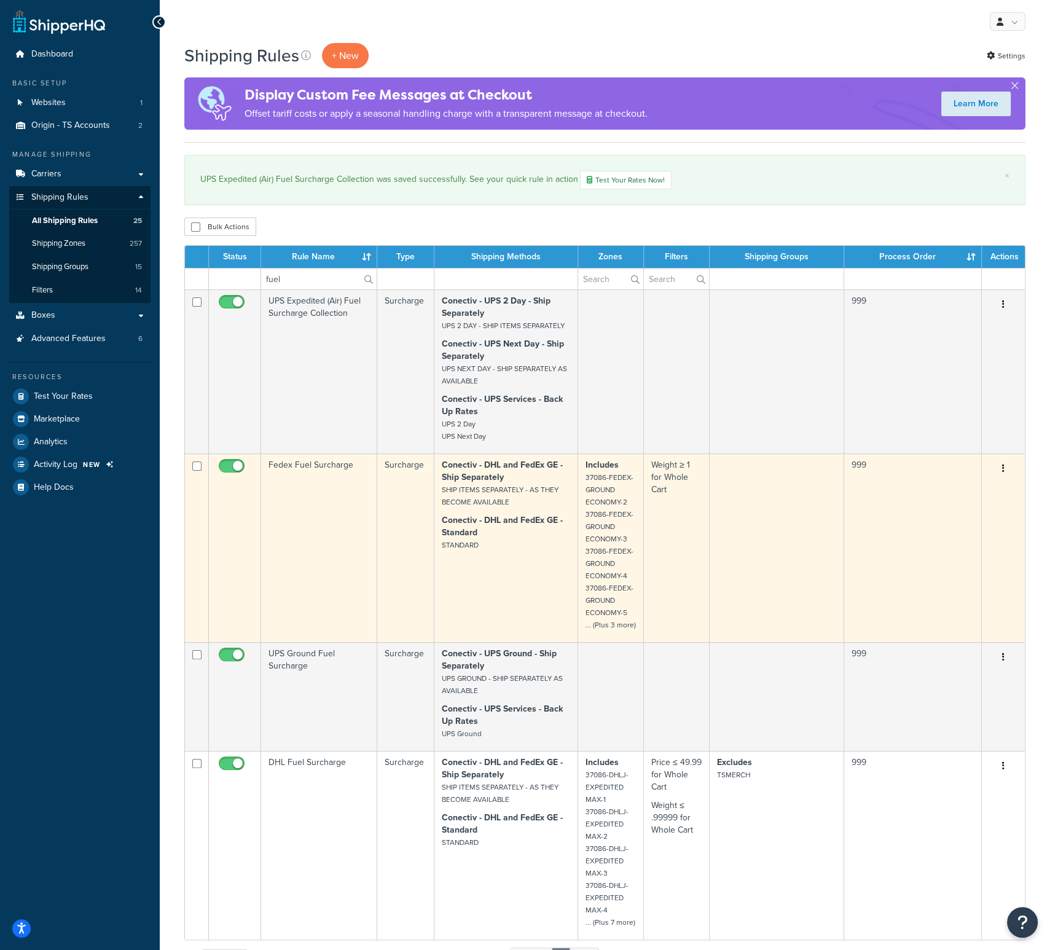
click at [315, 467] on td "Fedex Fuel Surcharge" at bounding box center [319, 548] width 116 height 189
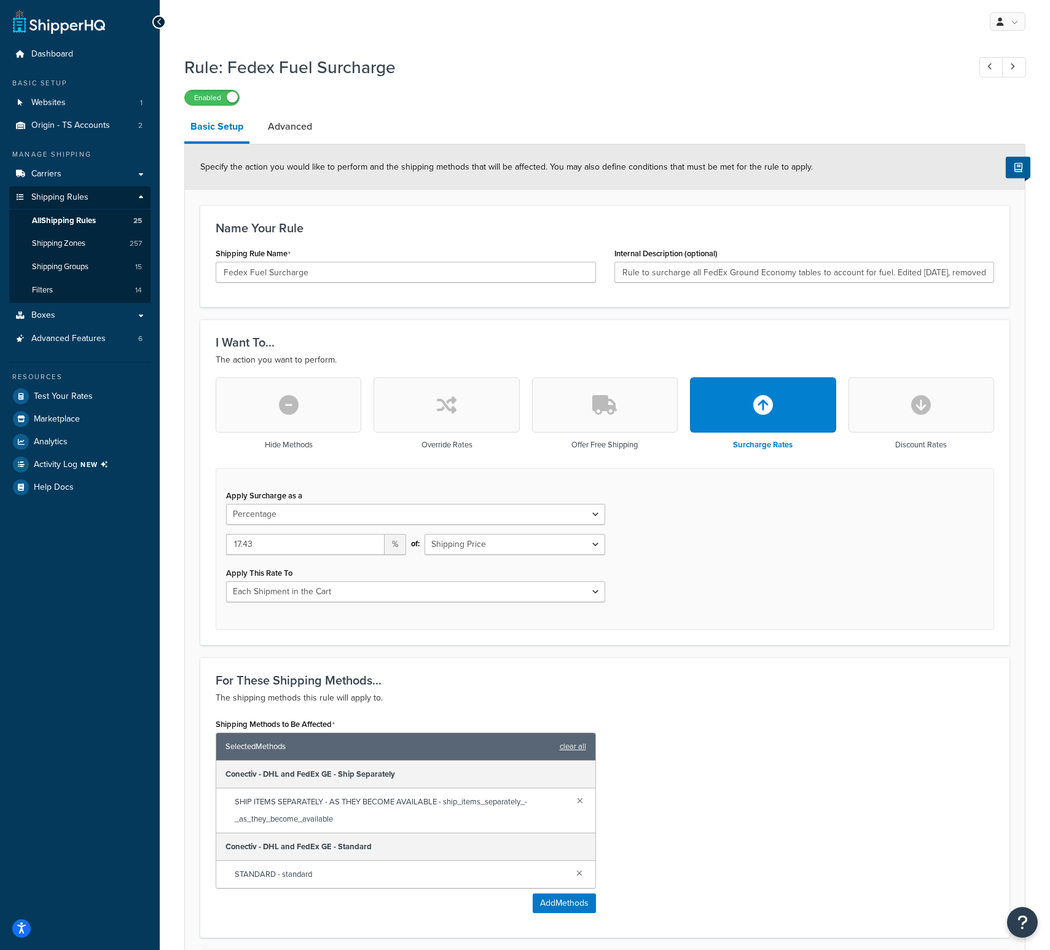
select select "PERCENTAGE"
select select "CART"
click at [264, 542] on input "17.43" at bounding box center [305, 544] width 159 height 21
type input "17.44"
click at [758, 910] on div "Shipping Methods to Be Affected Selected Methods clear all Conectiv - DHL and F…" at bounding box center [605, 818] width 797 height 207
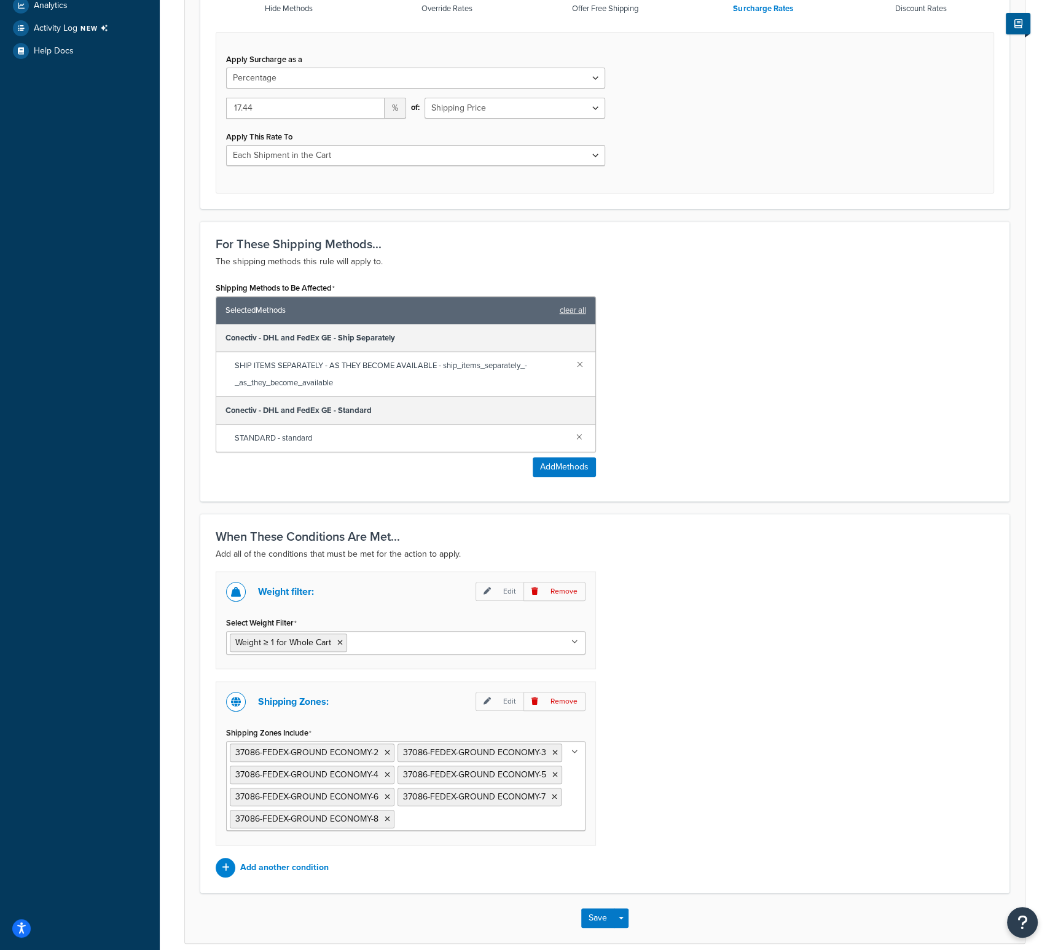
scroll to position [489, 0]
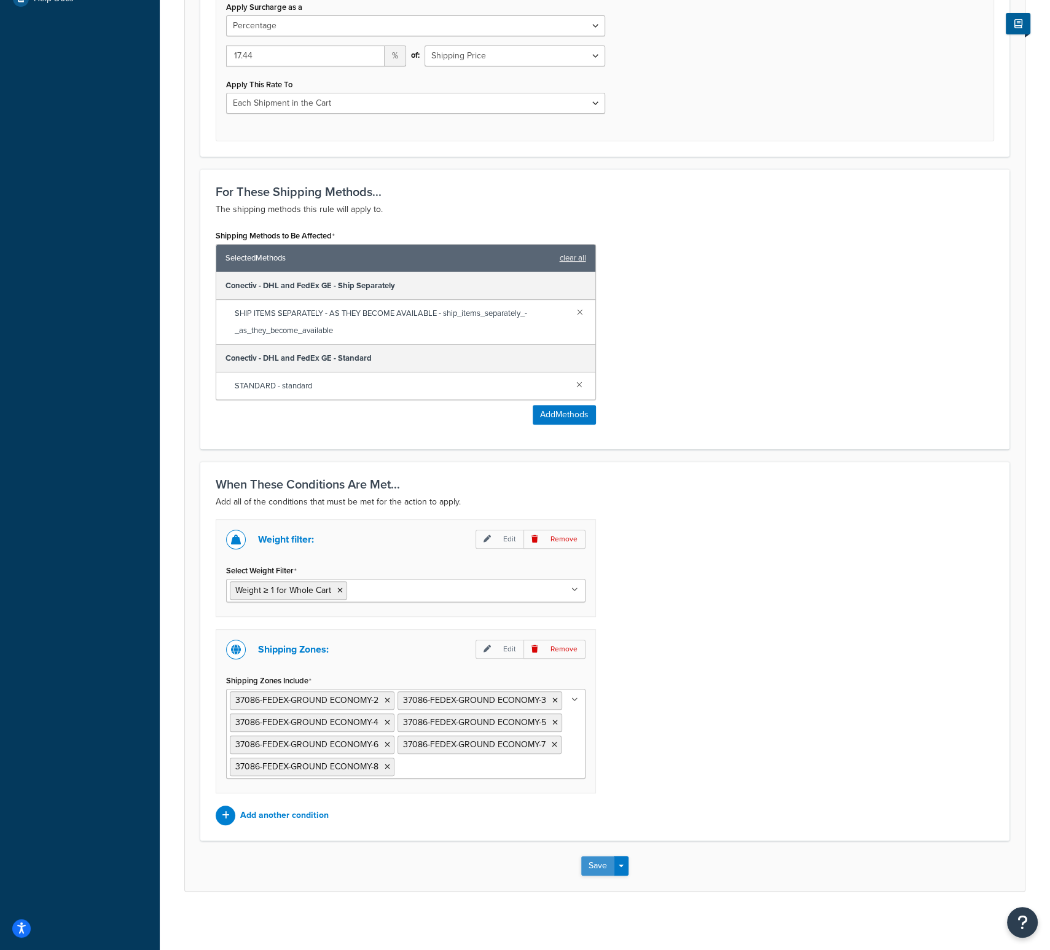
click at [597, 857] on button "Save" at bounding box center [597, 866] width 33 height 20
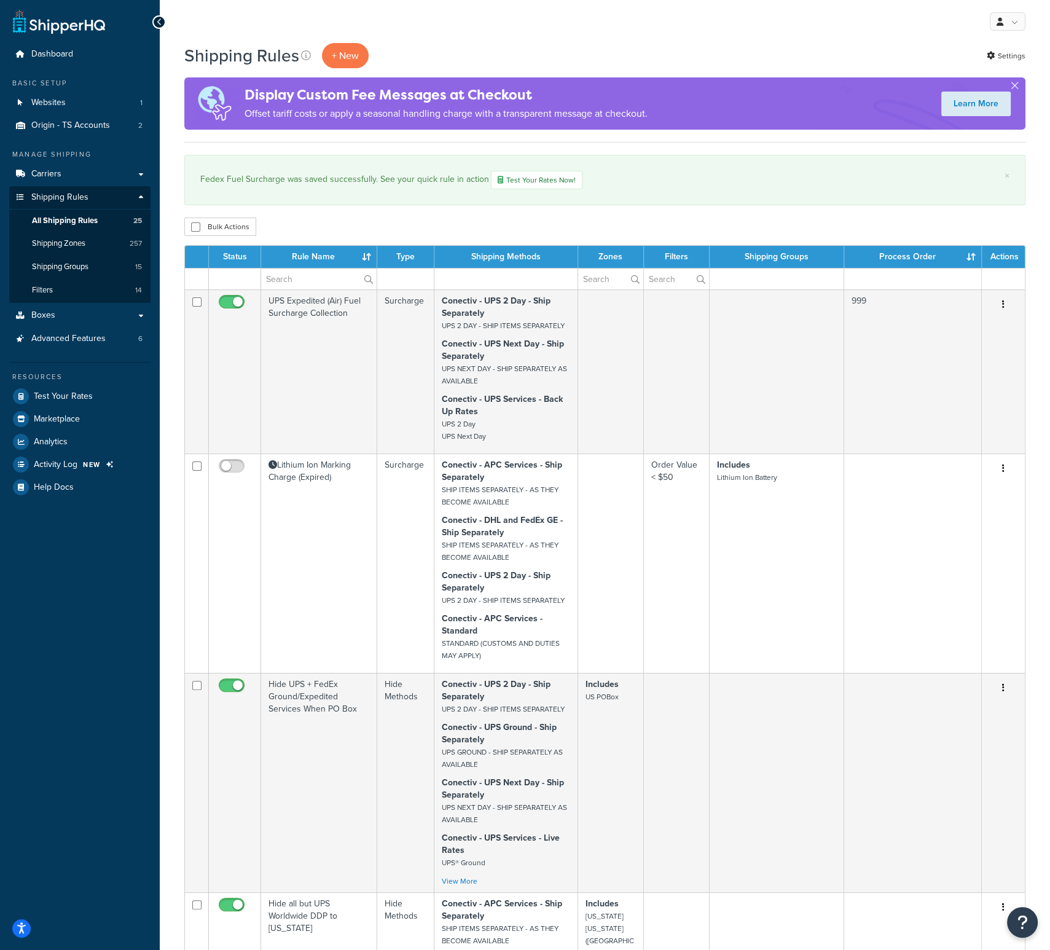
click at [322, 267] on th "Rule Name" at bounding box center [319, 257] width 116 height 22
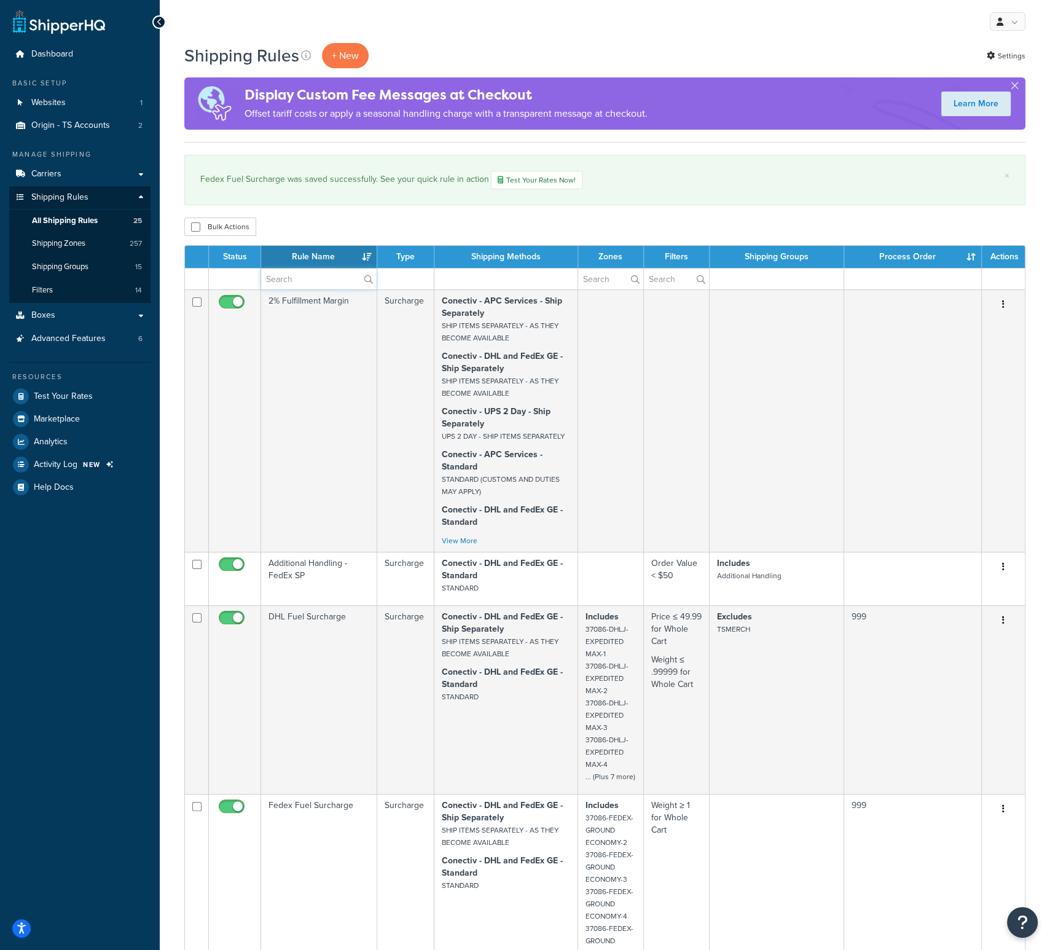
click at [312, 274] on input "text" at bounding box center [319, 279] width 116 height 21
type input "fuel"
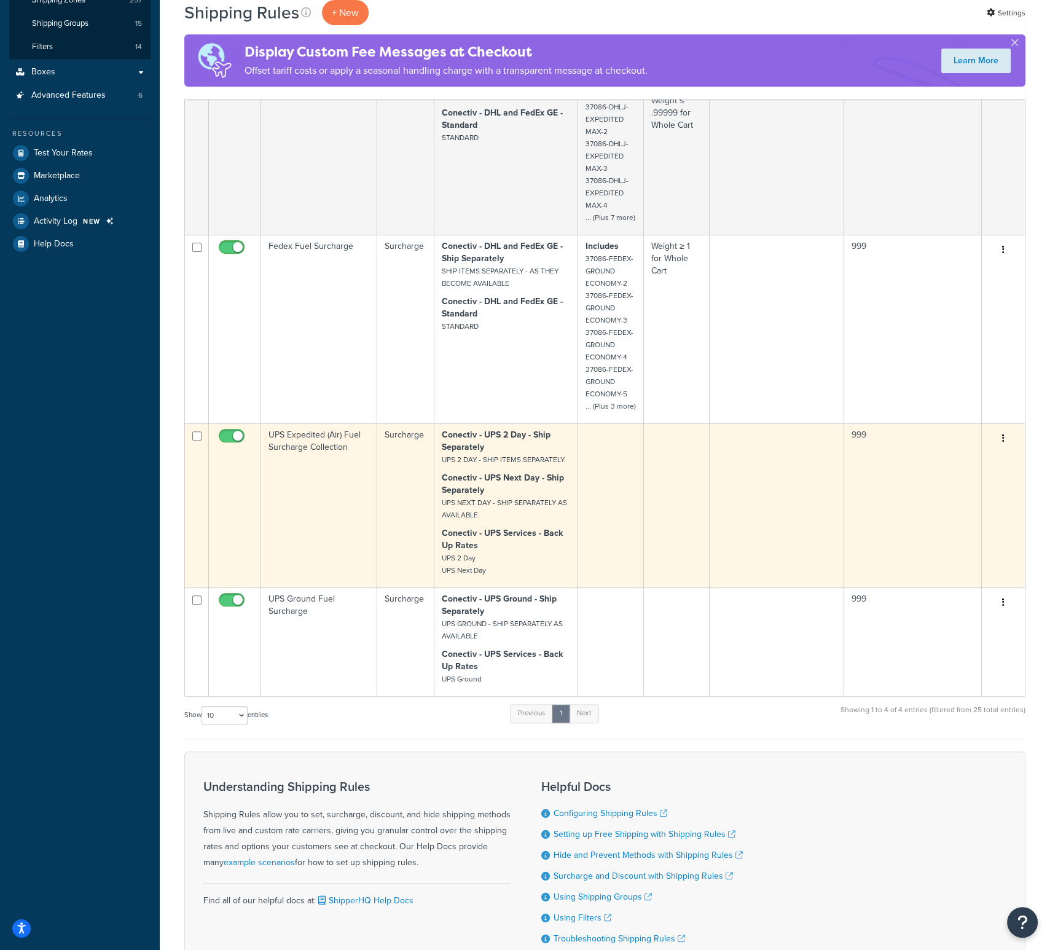
scroll to position [246, 0]
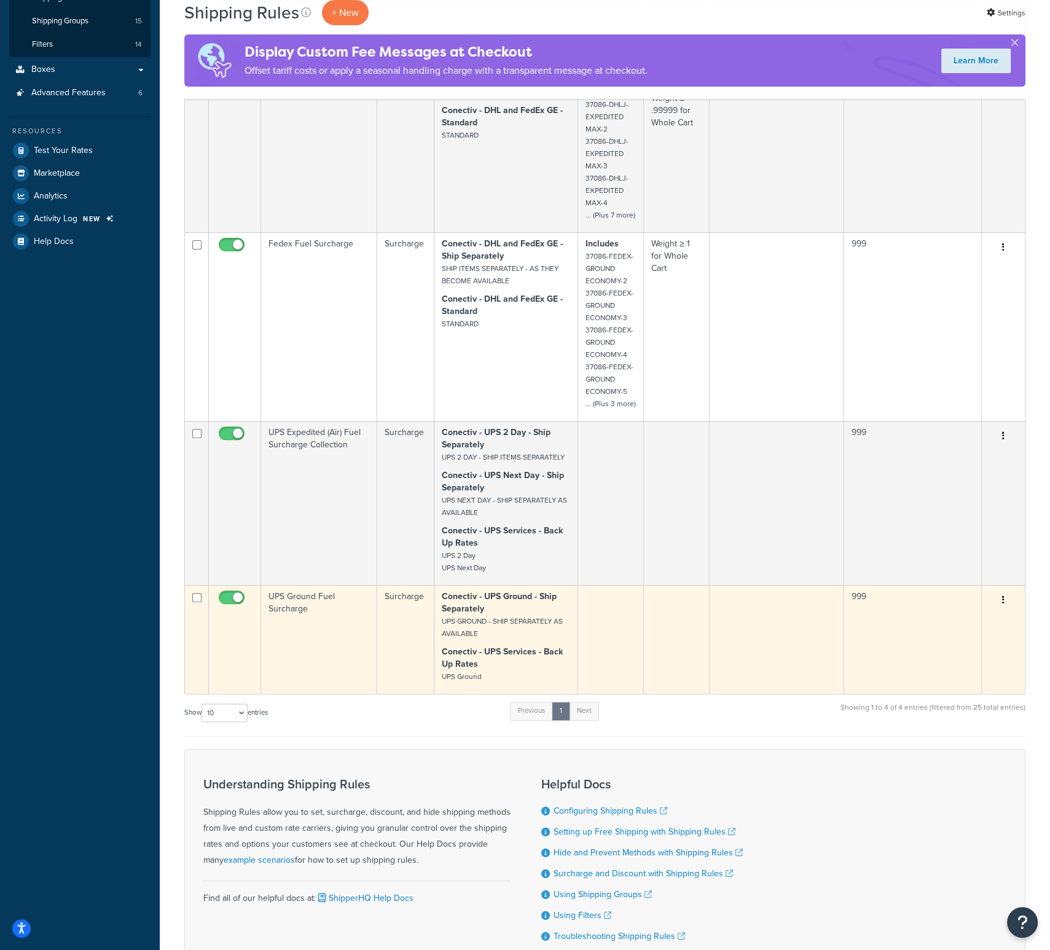
click at [332, 611] on td "UPS Ground Fuel Surcharge" at bounding box center [319, 639] width 116 height 109
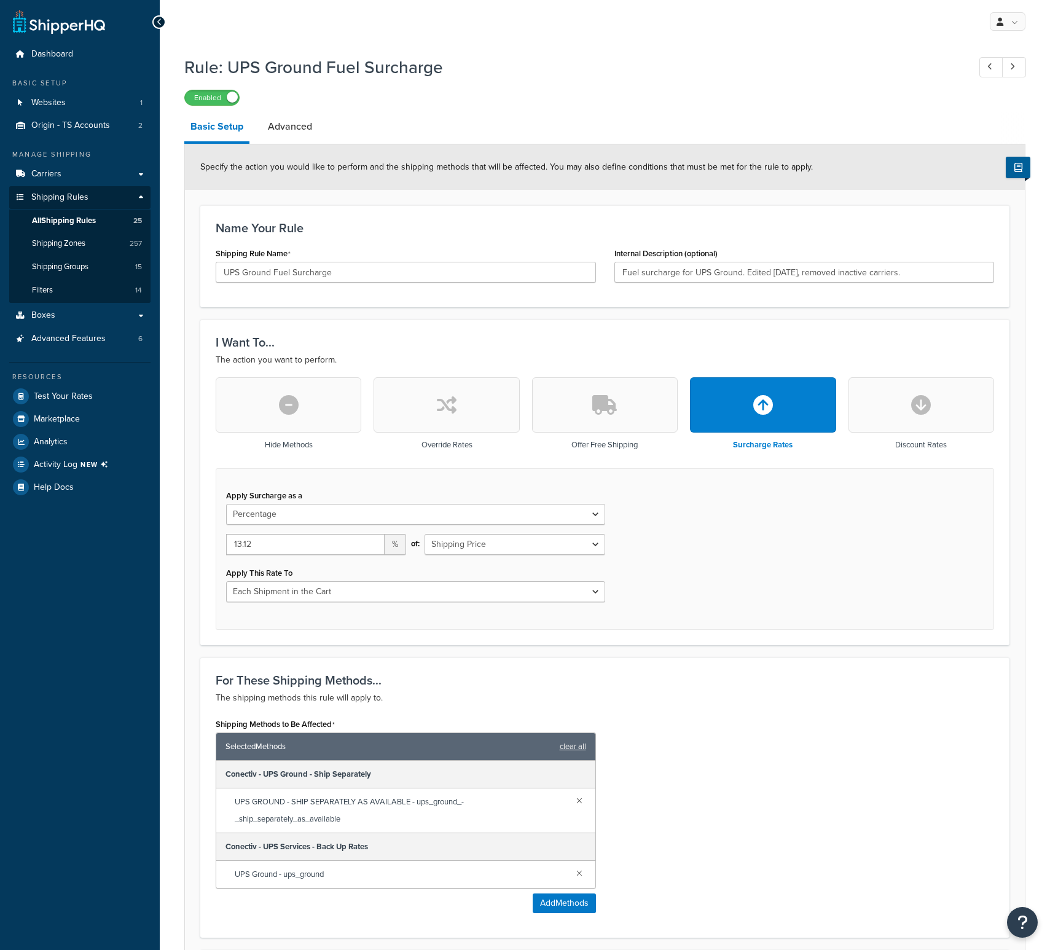
select select "PERCENTAGE"
select select "CART"
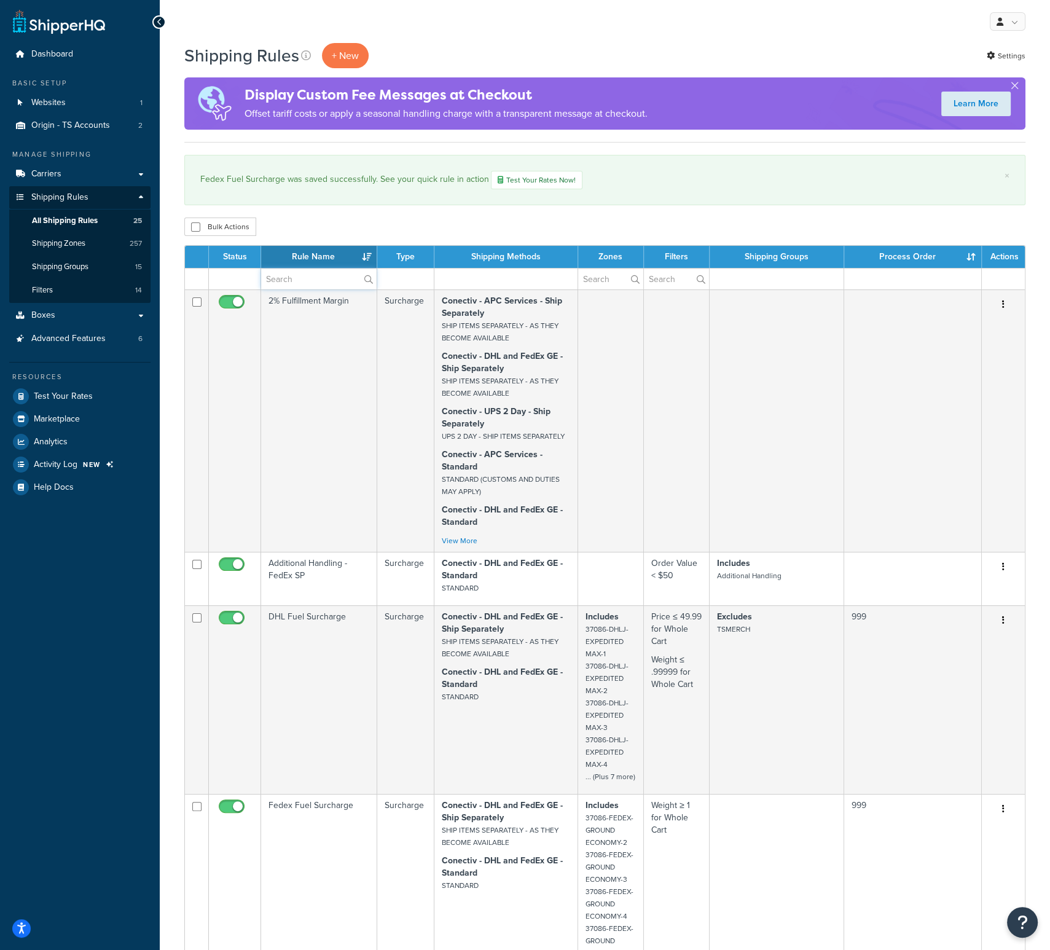
click at [291, 273] on input "text" at bounding box center [319, 279] width 116 height 21
type input "fuel"
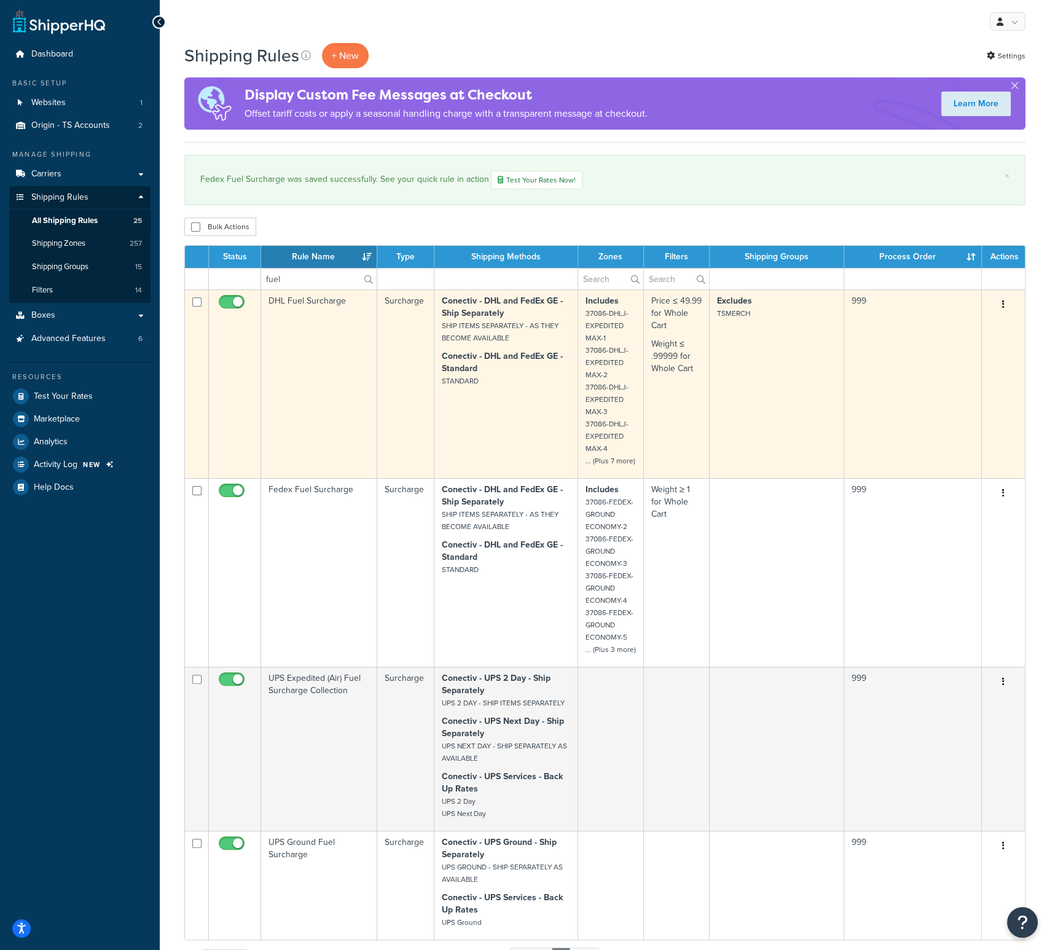
click at [294, 371] on td "DHL Fuel Surcharge" at bounding box center [319, 383] width 116 height 189
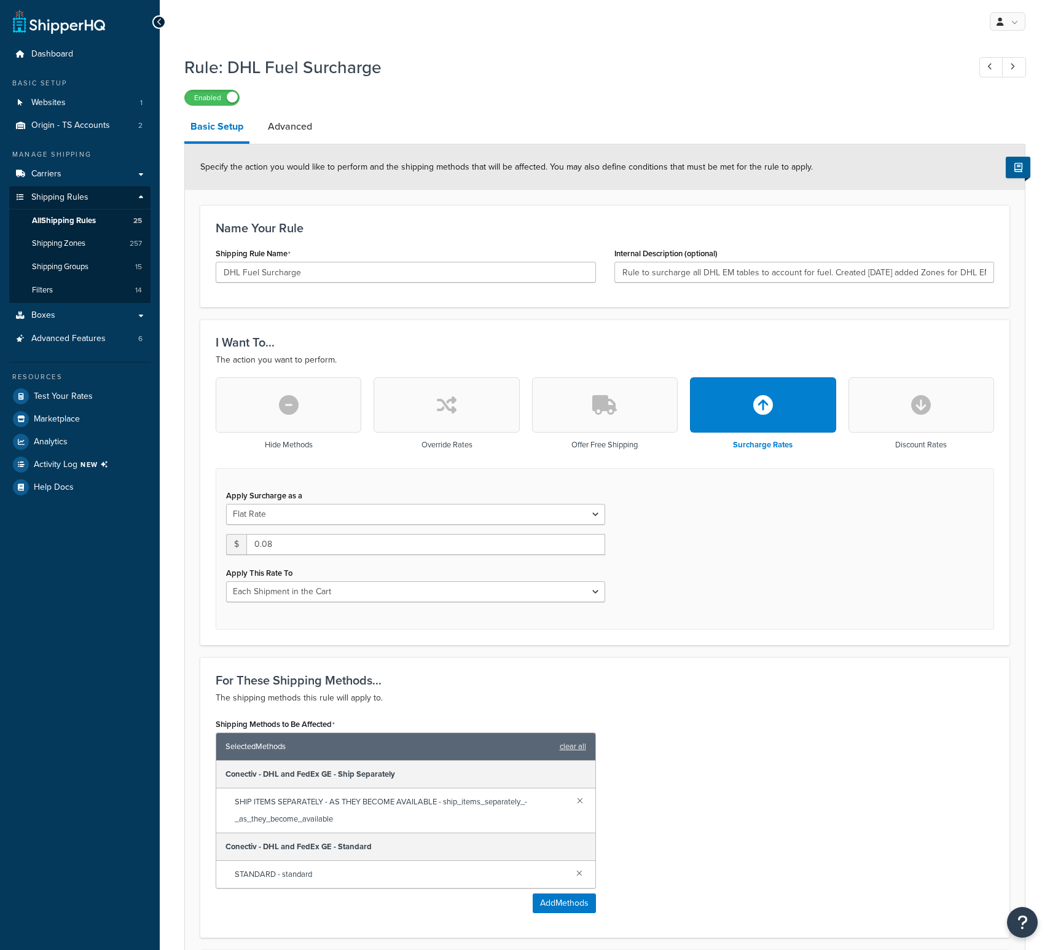
select select "CART"
